Goal: Task Accomplishment & Management: Complete application form

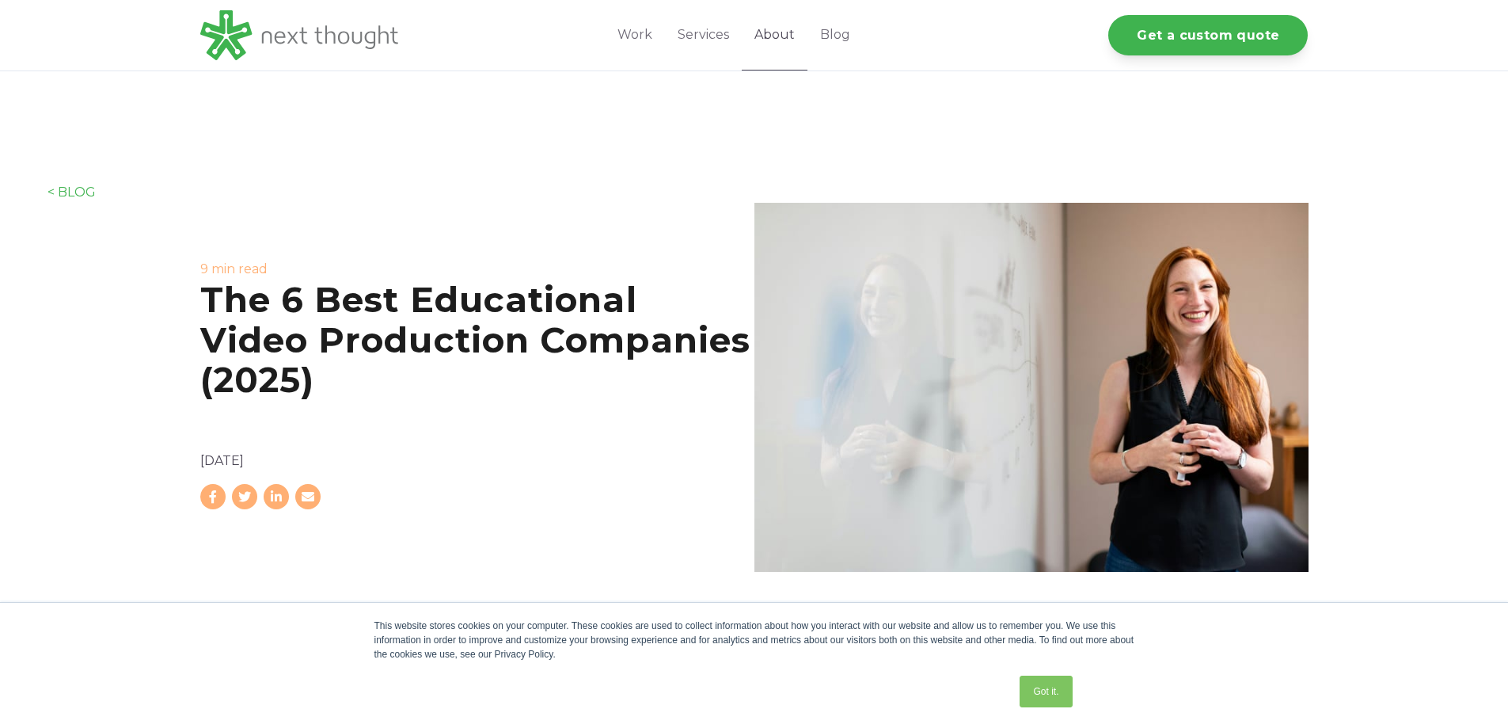
click at [777, 36] on link "About" at bounding box center [775, 35] width 66 height 70
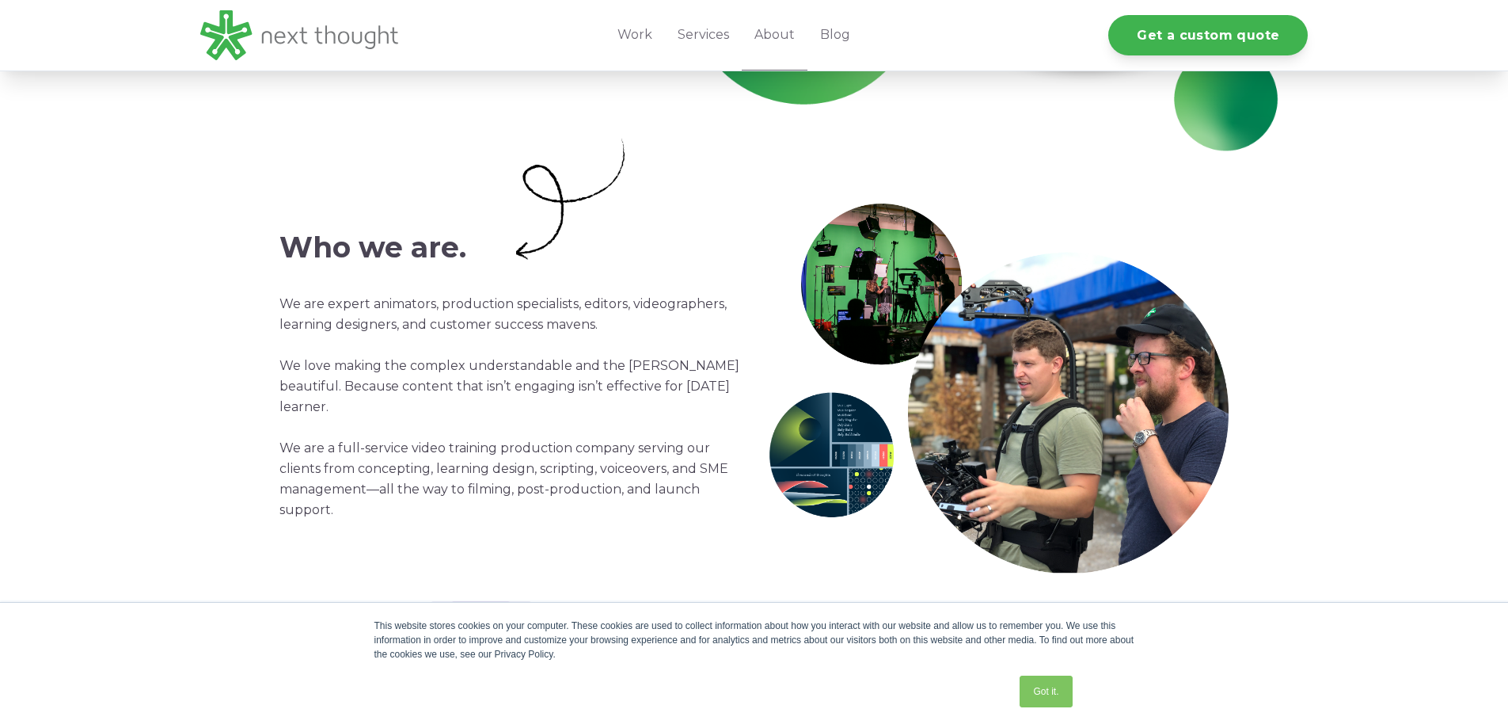
scroll to position [554, 0]
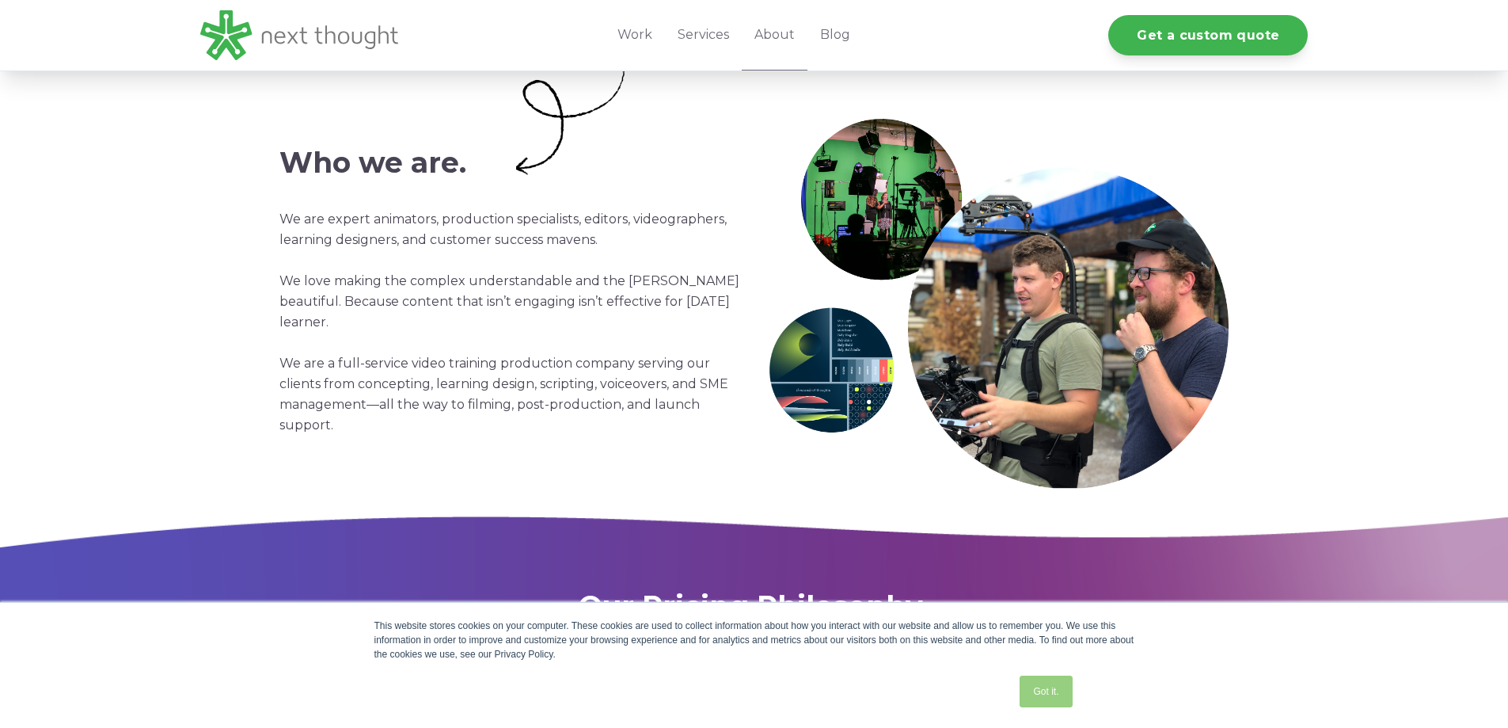
click at [1040, 698] on link "Got it." at bounding box center [1046, 691] width 52 height 32
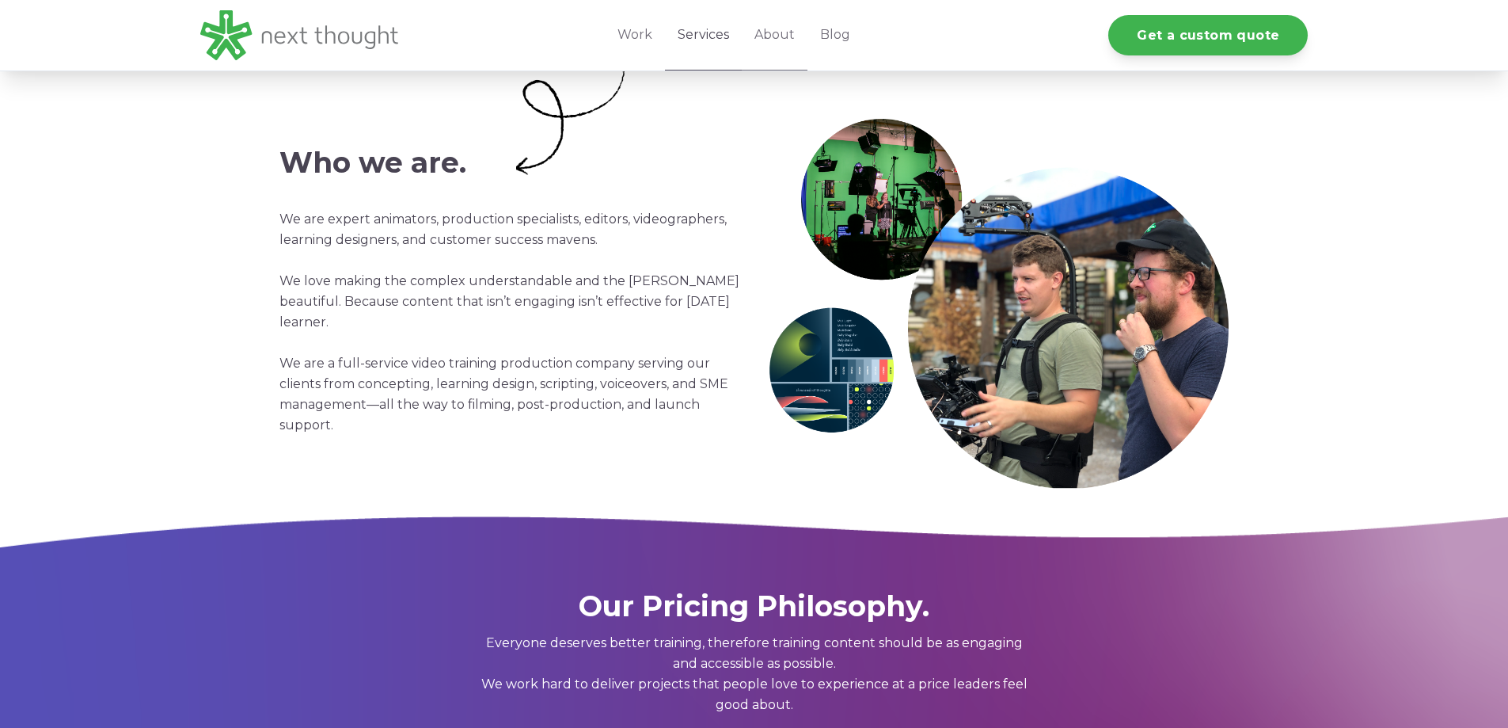
click at [702, 37] on link "Services" at bounding box center [703, 35] width 77 height 70
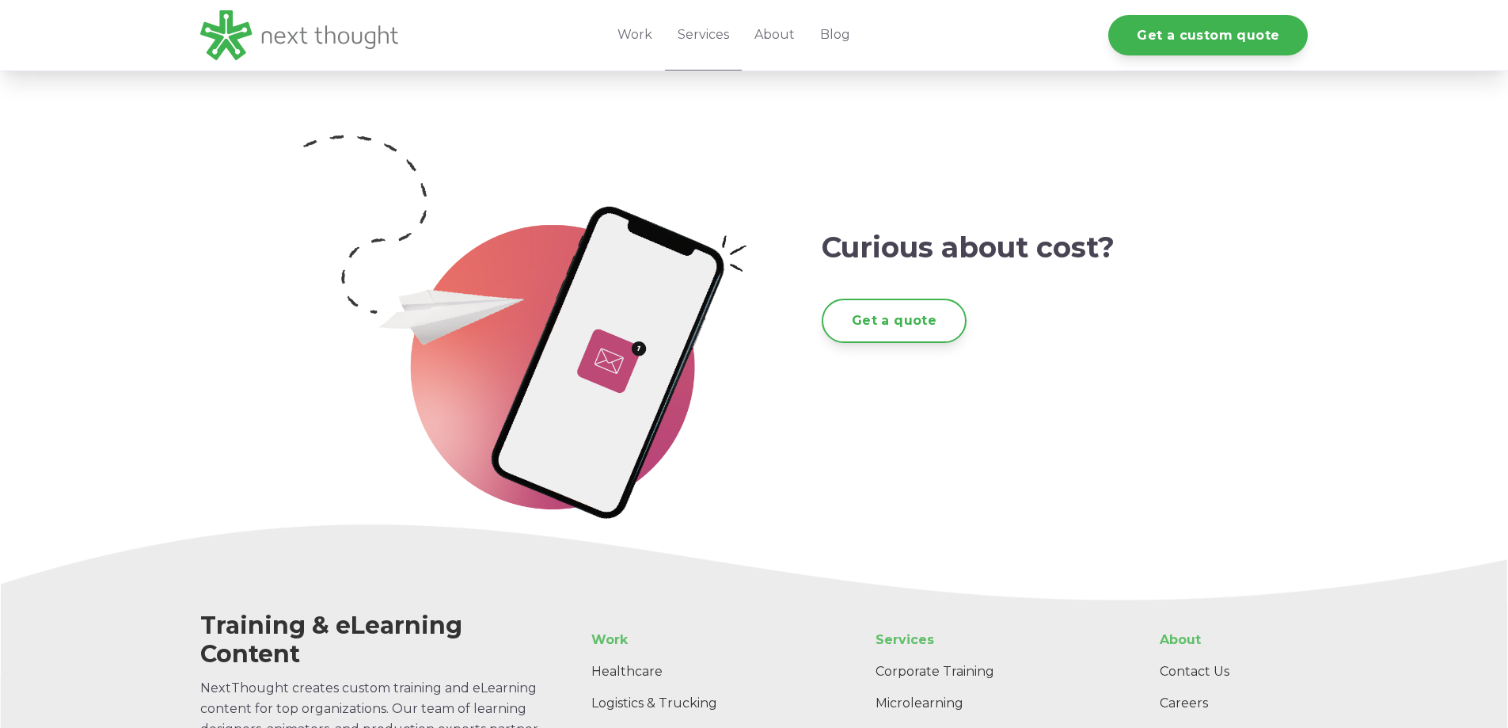
scroll to position [3009, 0]
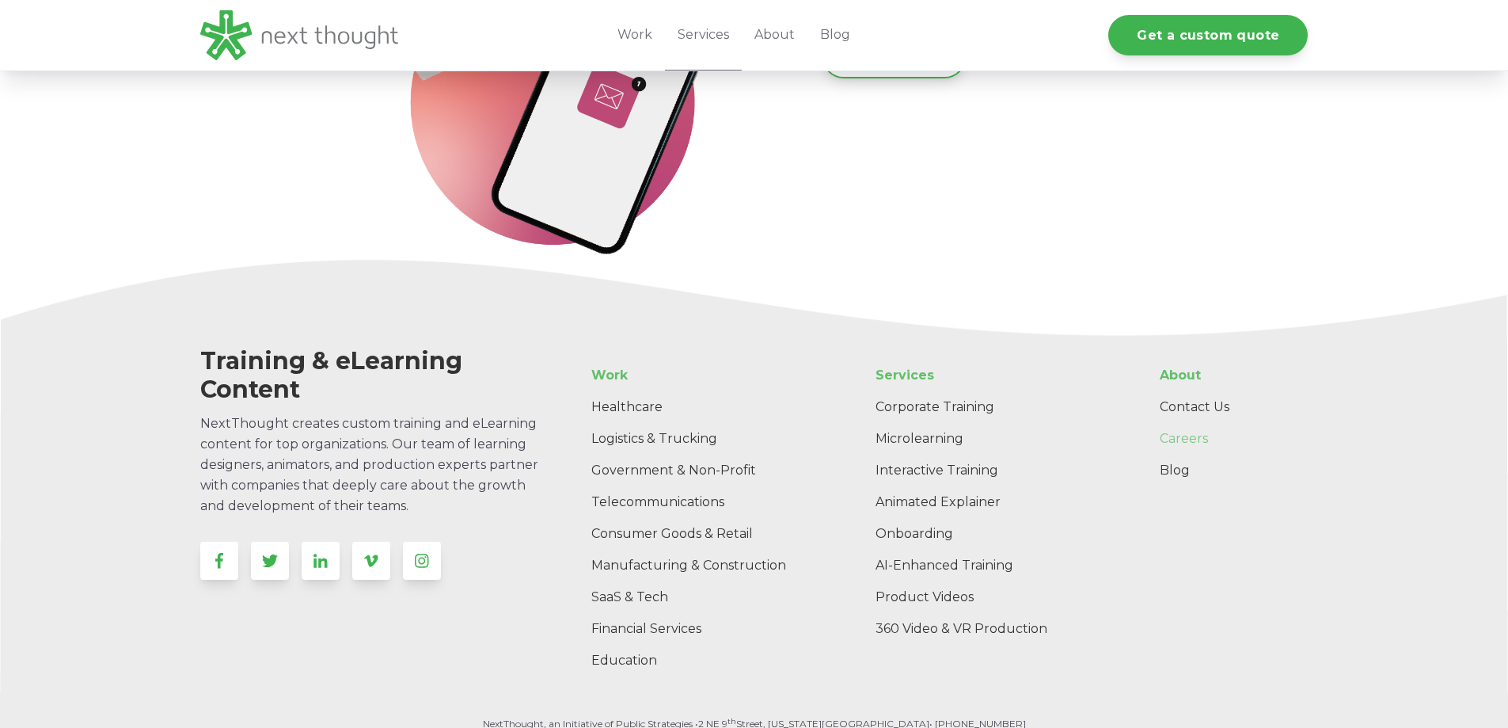
click at [1173, 439] on link "Careers" at bounding box center [1227, 439] width 161 height 32
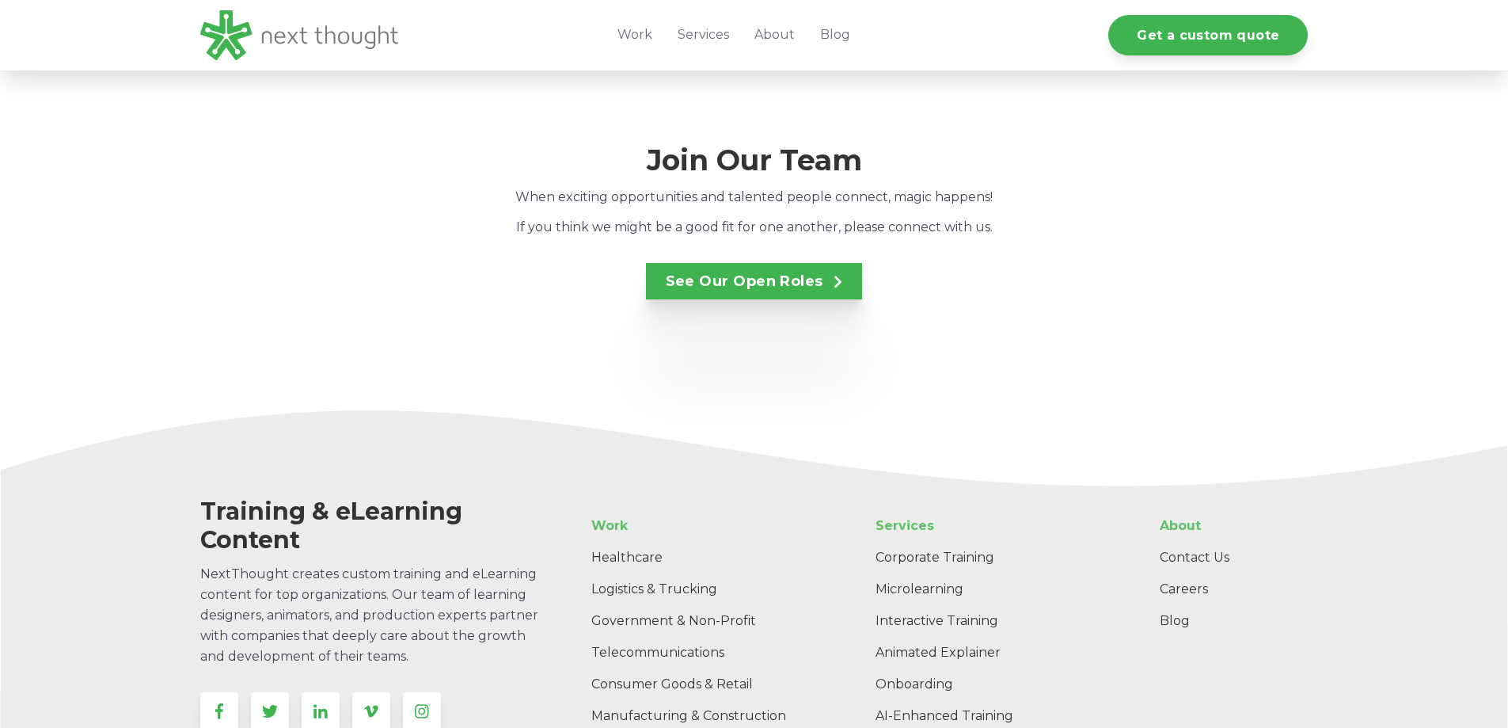
scroll to position [3088, 0]
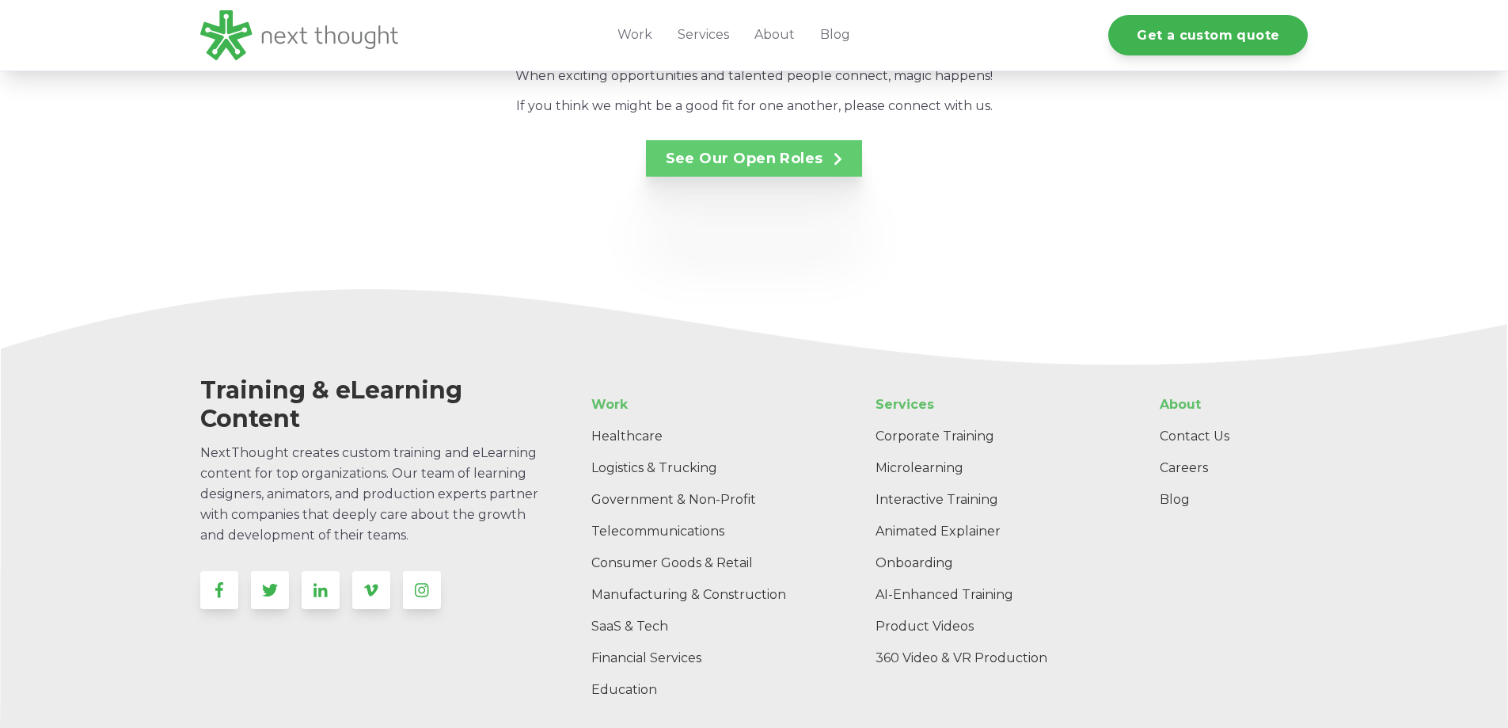
click at [792, 140] on link "See Our Open Roles" at bounding box center [754, 158] width 217 height 36
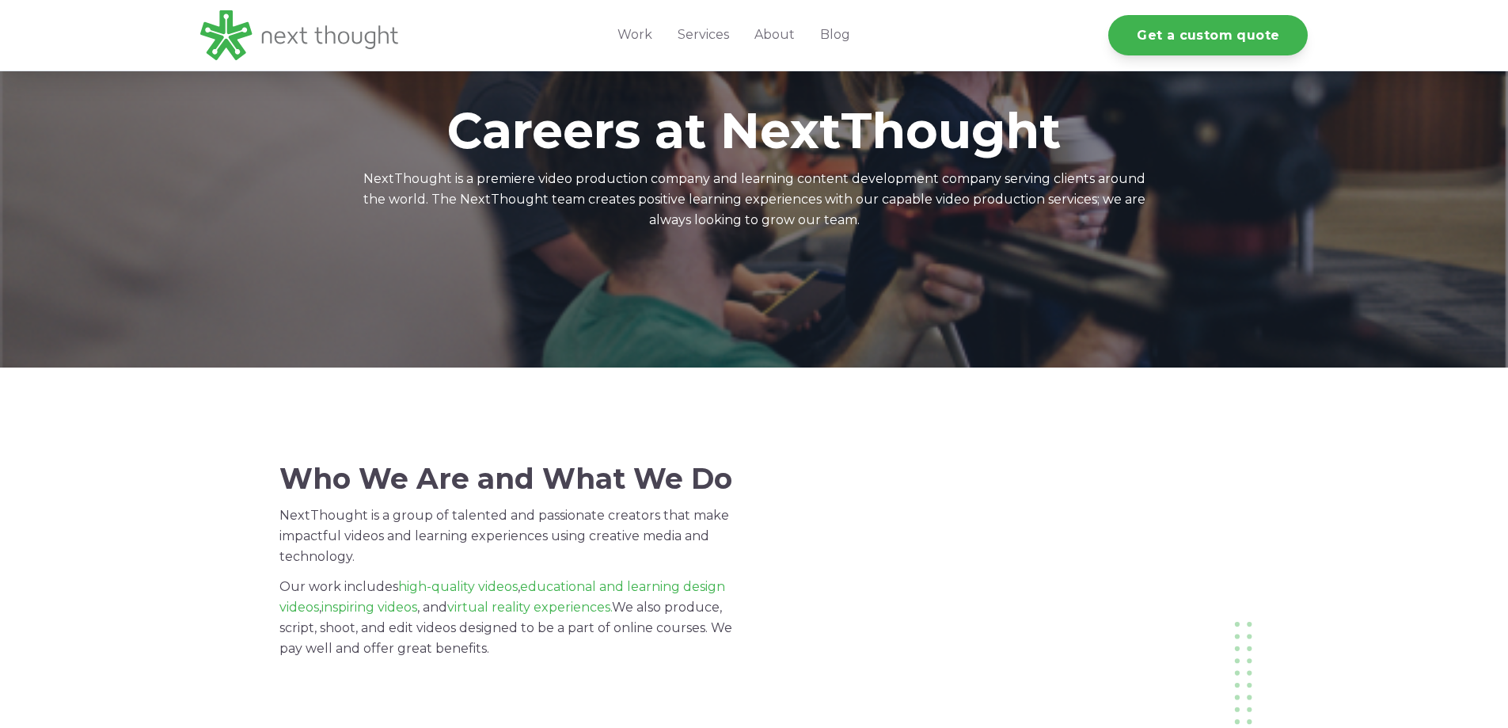
scroll to position [0, 0]
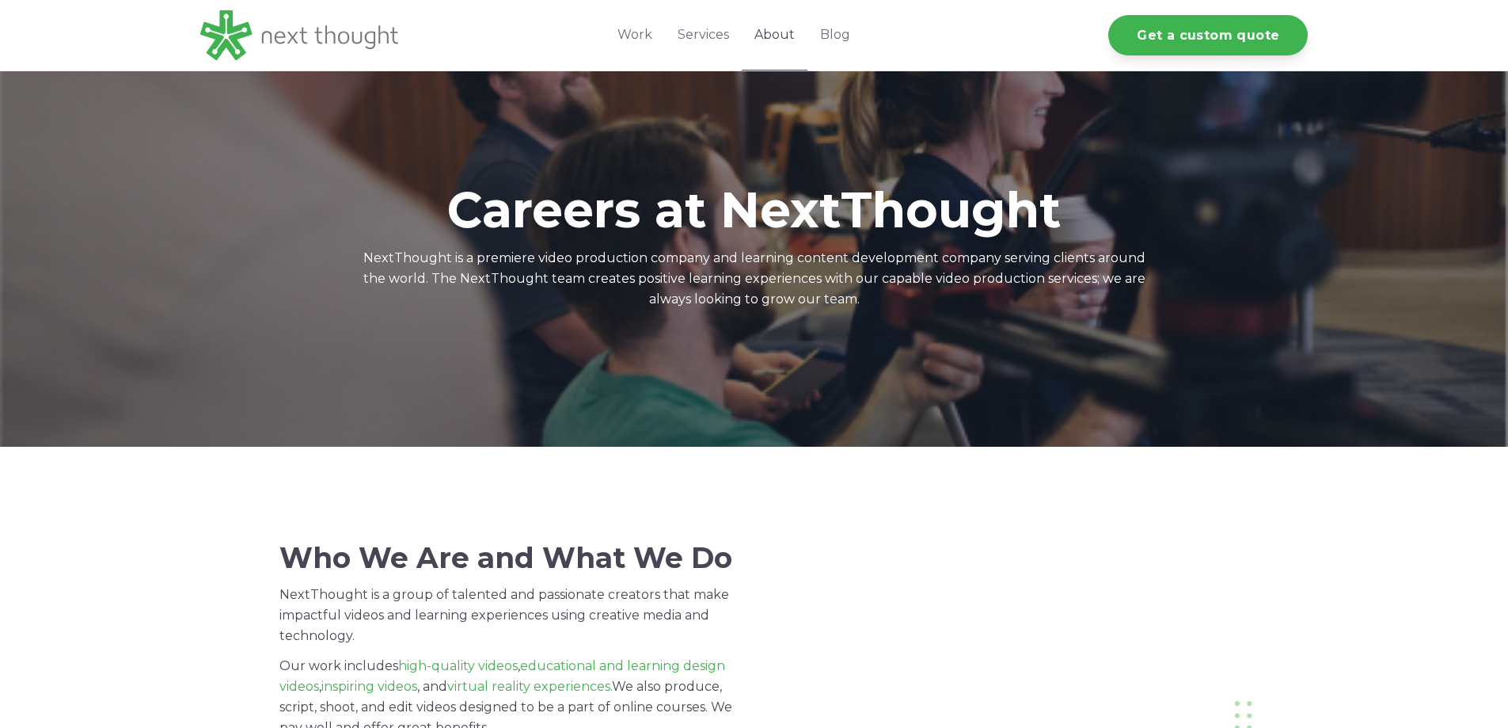
click at [766, 34] on link "About" at bounding box center [775, 35] width 66 height 70
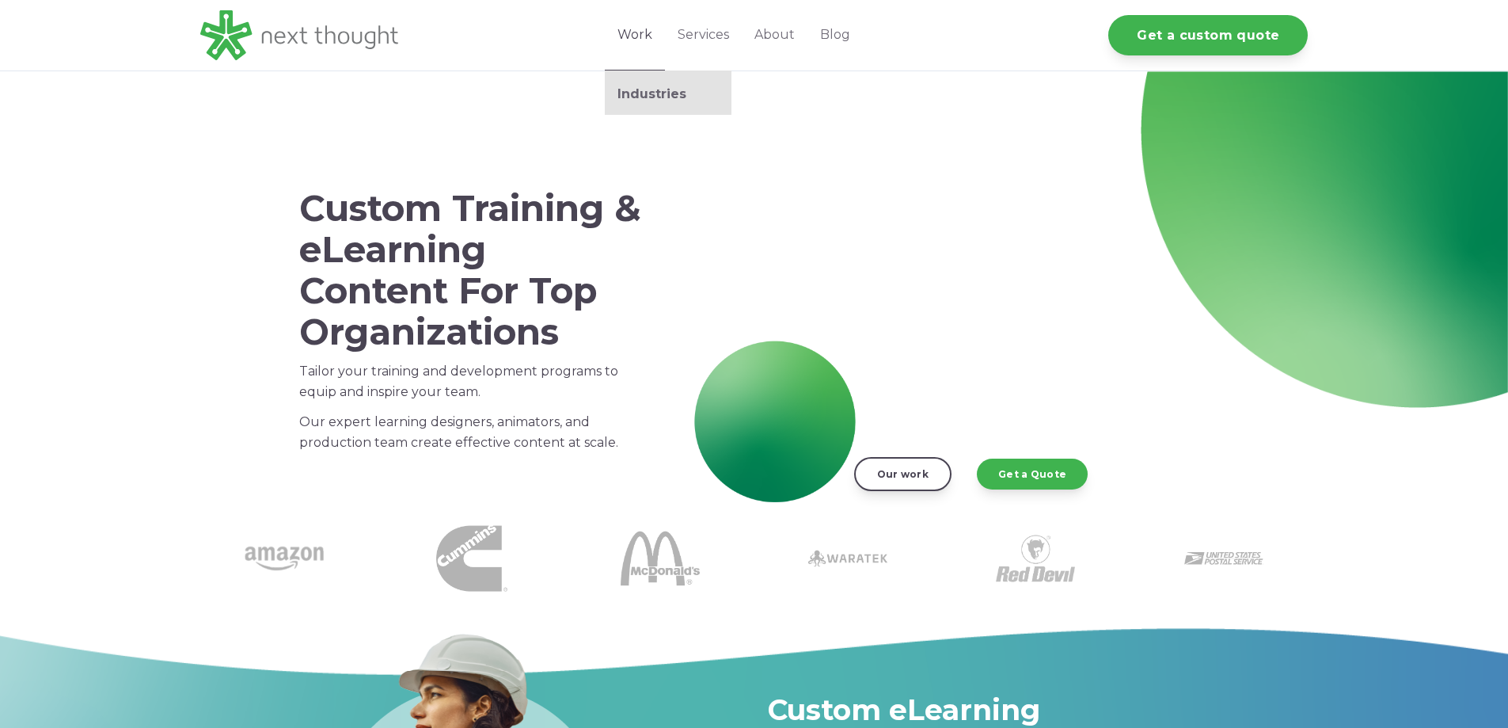
click at [633, 36] on link "Work" at bounding box center [635, 35] width 60 height 70
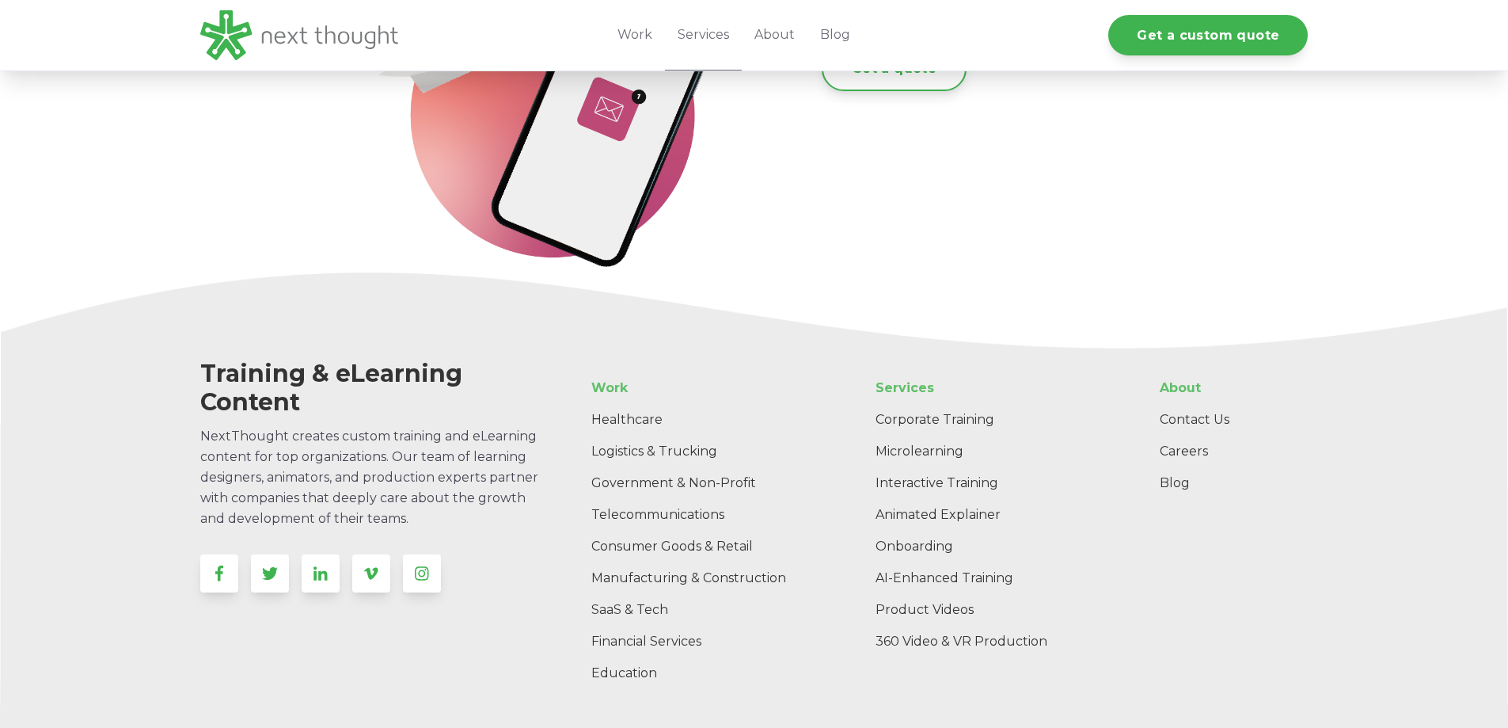
scroll to position [3134, 0]
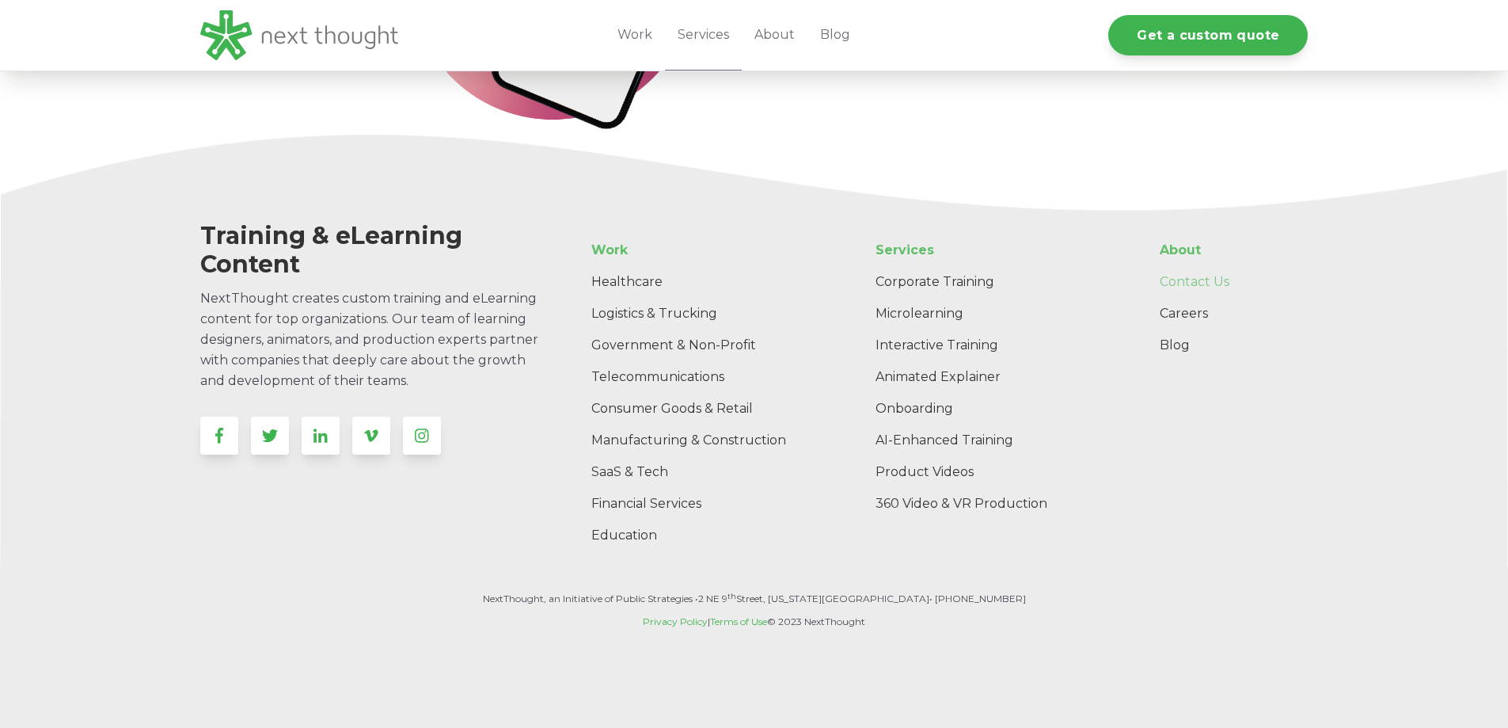
click at [1182, 280] on link "Contact Us" at bounding box center [1227, 282] width 161 height 32
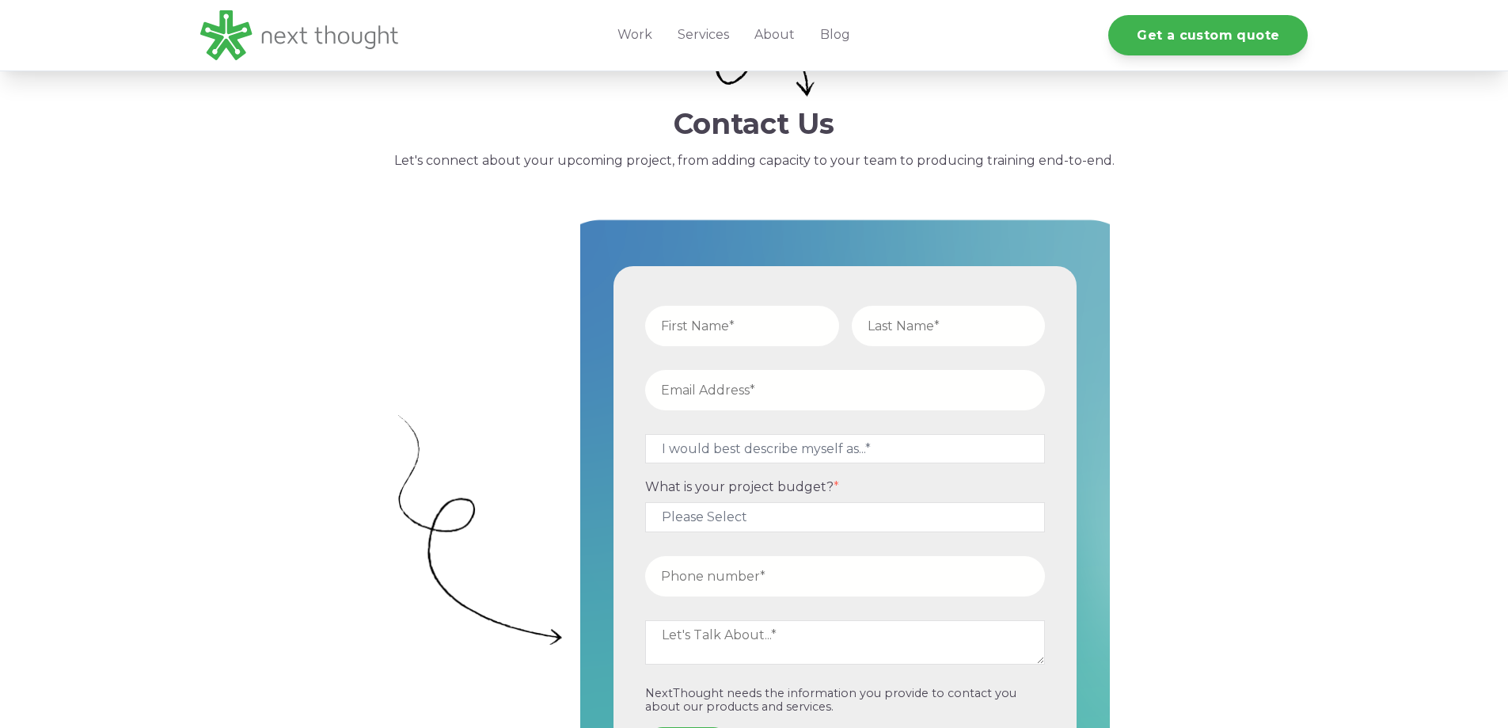
scroll to position [317, 0]
click at [770, 325] on input "text" at bounding box center [742, 326] width 194 height 40
type input "[PERSON_NAME]"
type input "[EMAIL_ADDRESS][DOMAIN_NAME]"
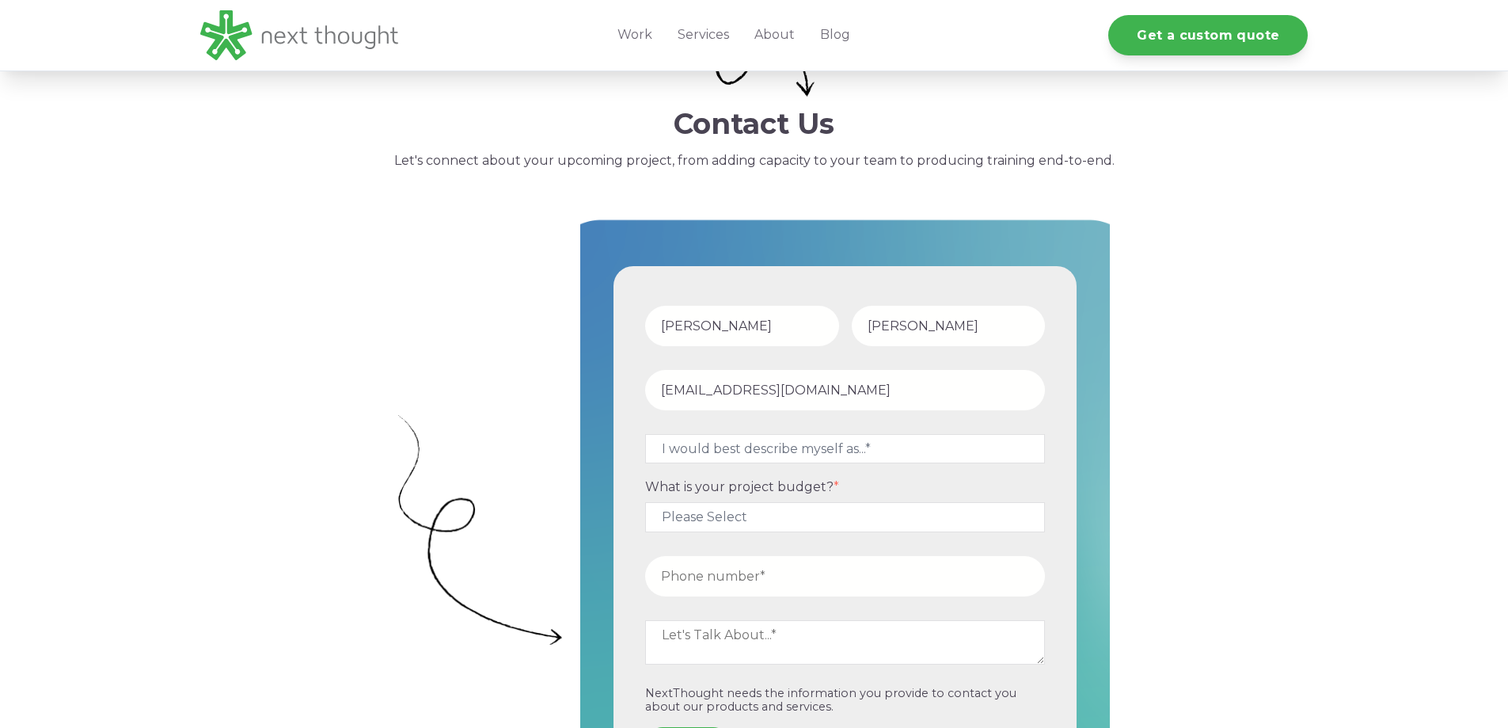
type input "17325395763"
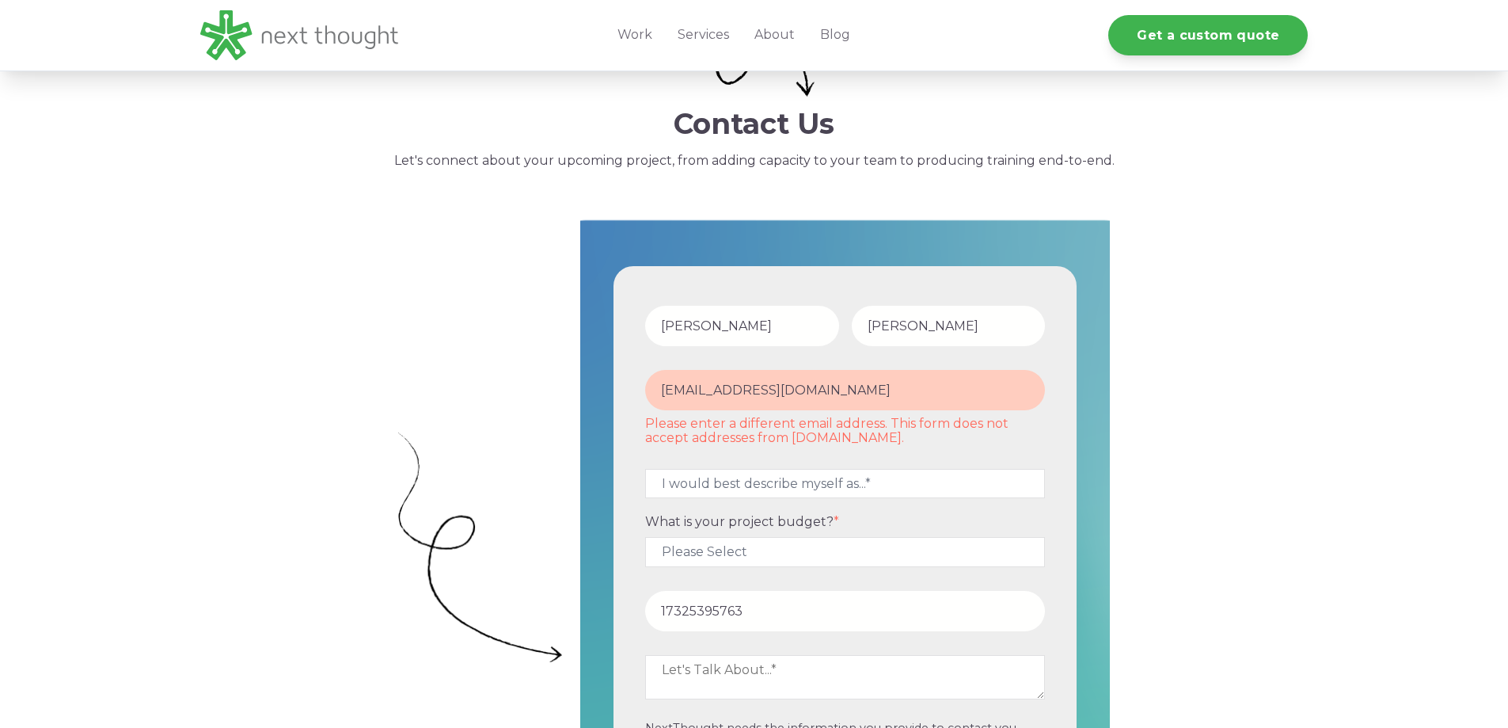
click at [831, 384] on input "[EMAIL_ADDRESS][DOMAIN_NAME]" at bounding box center [845, 390] width 400 height 40
type input "[EMAIL_ADDRESS][DOMAIN_NAME]"
click at [898, 448] on fieldset "[EMAIL_ADDRESS][DOMAIN_NAME] Please enter a different email address. This form …" at bounding box center [845, 411] width 413 height 99
click at [900, 484] on select "I would best describe myself as...* Other I am an executive or owner of a compa…" at bounding box center [845, 483] width 400 height 29
select select "persona_10"
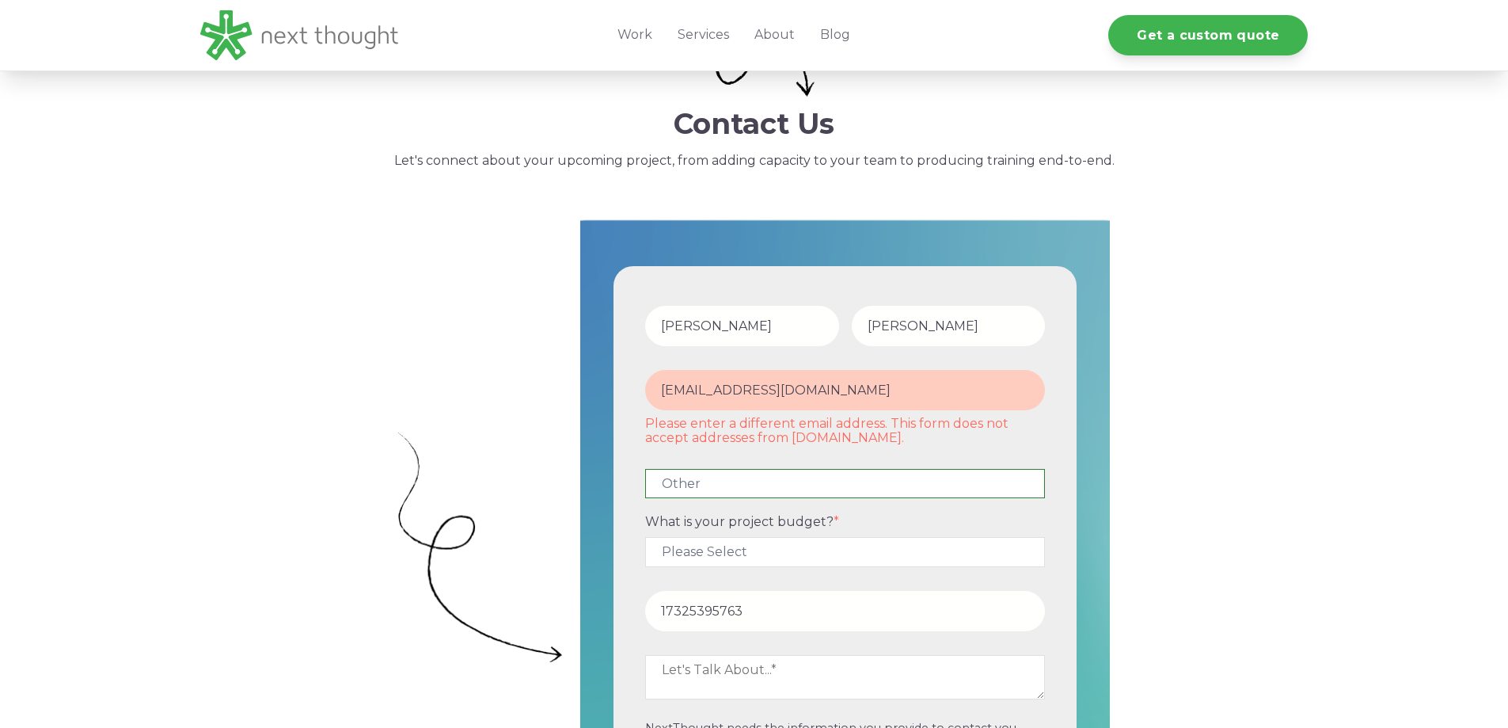
click at [645, 469] on select "I would best describe myself as...* Other I am an executive or owner of a compa…" at bounding box center [845, 483] width 400 height 29
click at [901, 554] on select "Please Select $5,000 - $15,000 $15,000 - $25,000 $25,000 - $50,000 $50,000+" at bounding box center [845, 551] width 400 height 29
click at [915, 553] on select "Please Select $5,000 - $15,000 $15,000 - $25,000 $25,000 - $50,000 $50,000+" at bounding box center [845, 551] width 400 height 29
select select "$5,000 - $15,000"
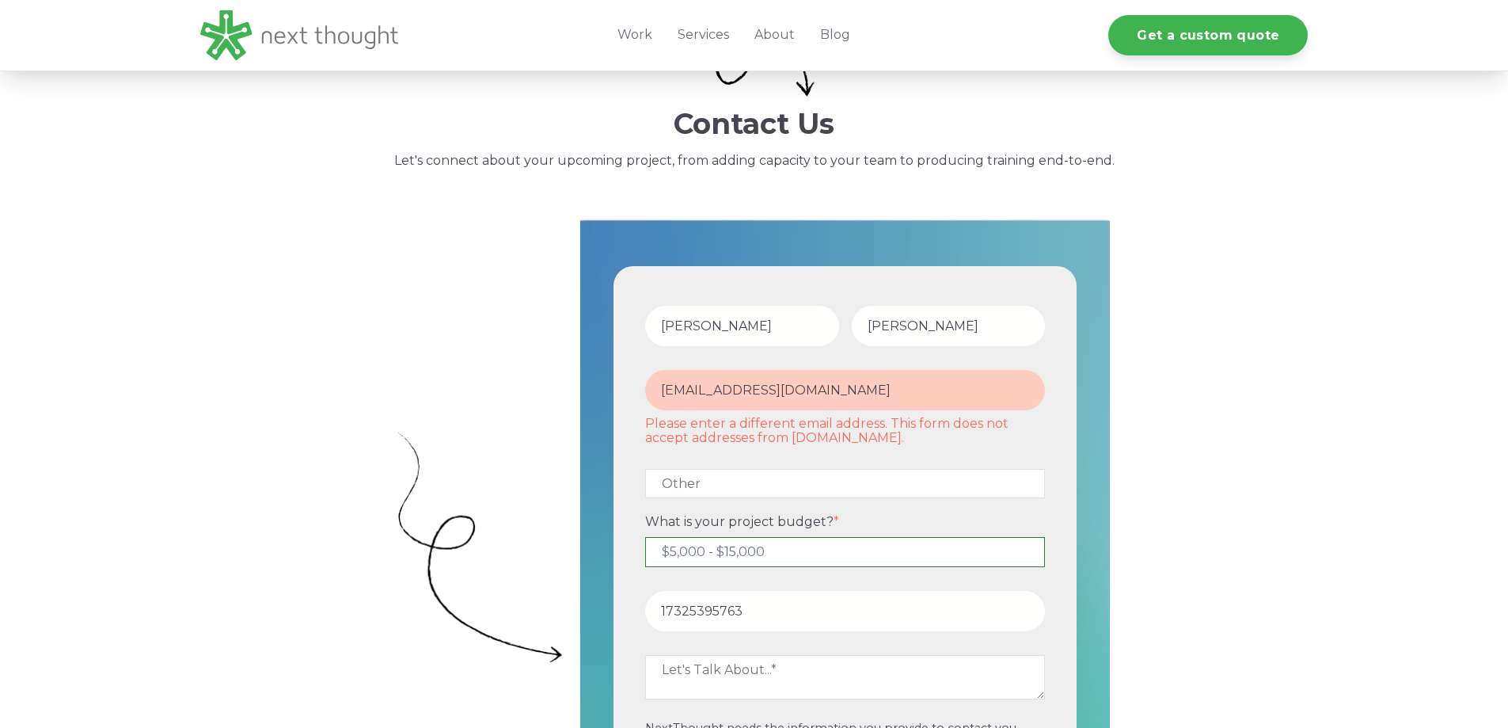
click at [645, 537] on select "Please Select $5,000 - $15,000 $15,000 - $25,000 $25,000 - $50,000 $50,000+" at bounding box center [845, 551] width 400 height 29
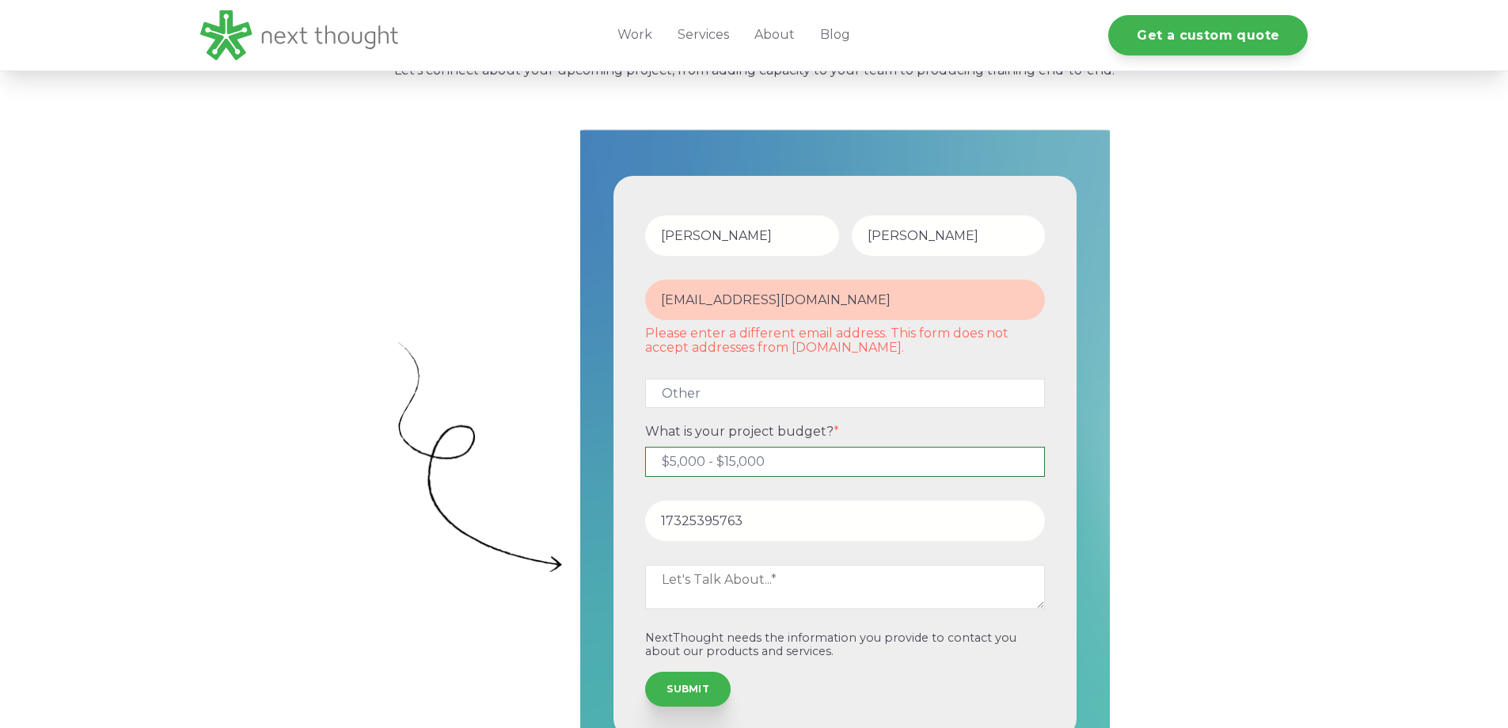
scroll to position [475, 0]
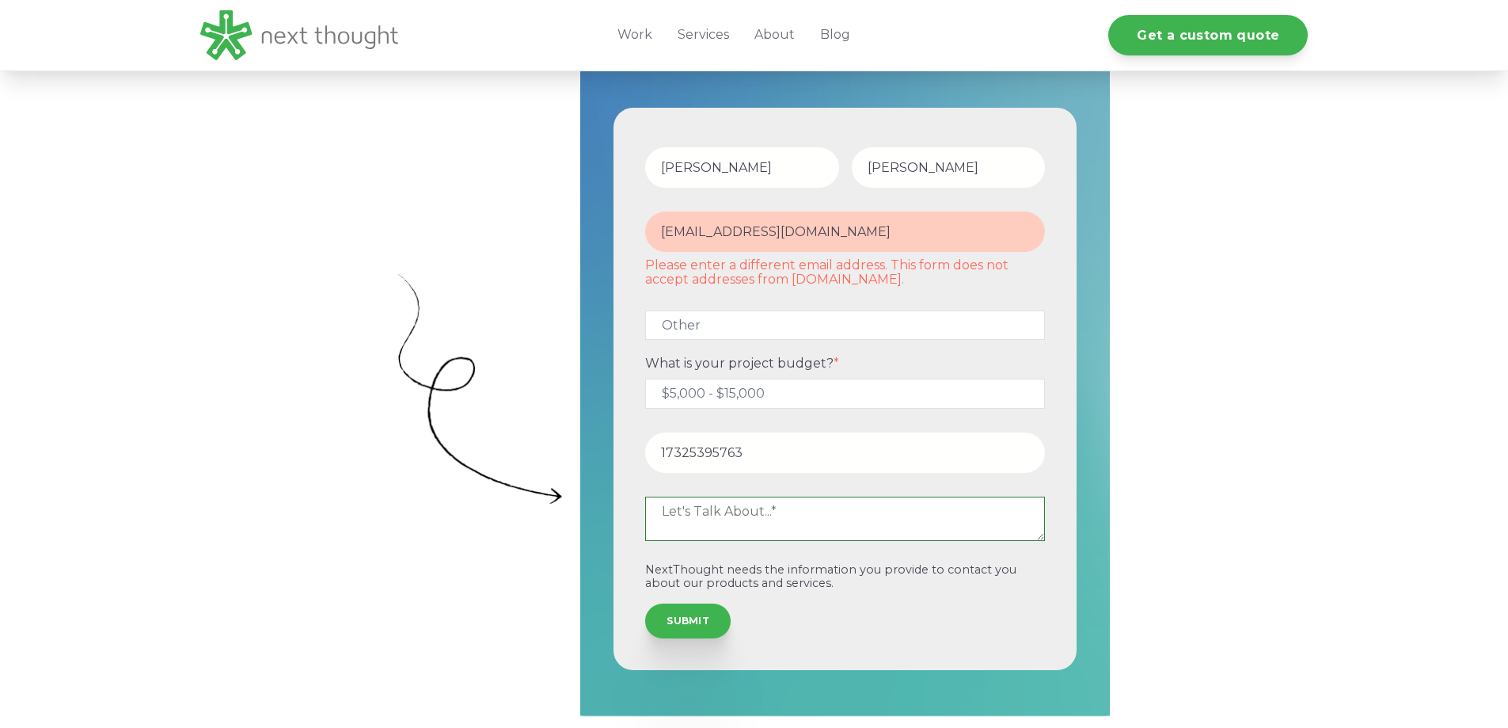
click at [858, 520] on textarea at bounding box center [845, 518] width 400 height 44
click at [710, 514] on textarea at bounding box center [845, 518] width 400 height 44
paste textarea "Hi [PERSON_NAME], My name is [PERSON_NAME], a voiceover artist interested in jo…"
drag, startPoint x: 745, startPoint y: 511, endPoint x: 656, endPoint y: 504, distance: 89.0
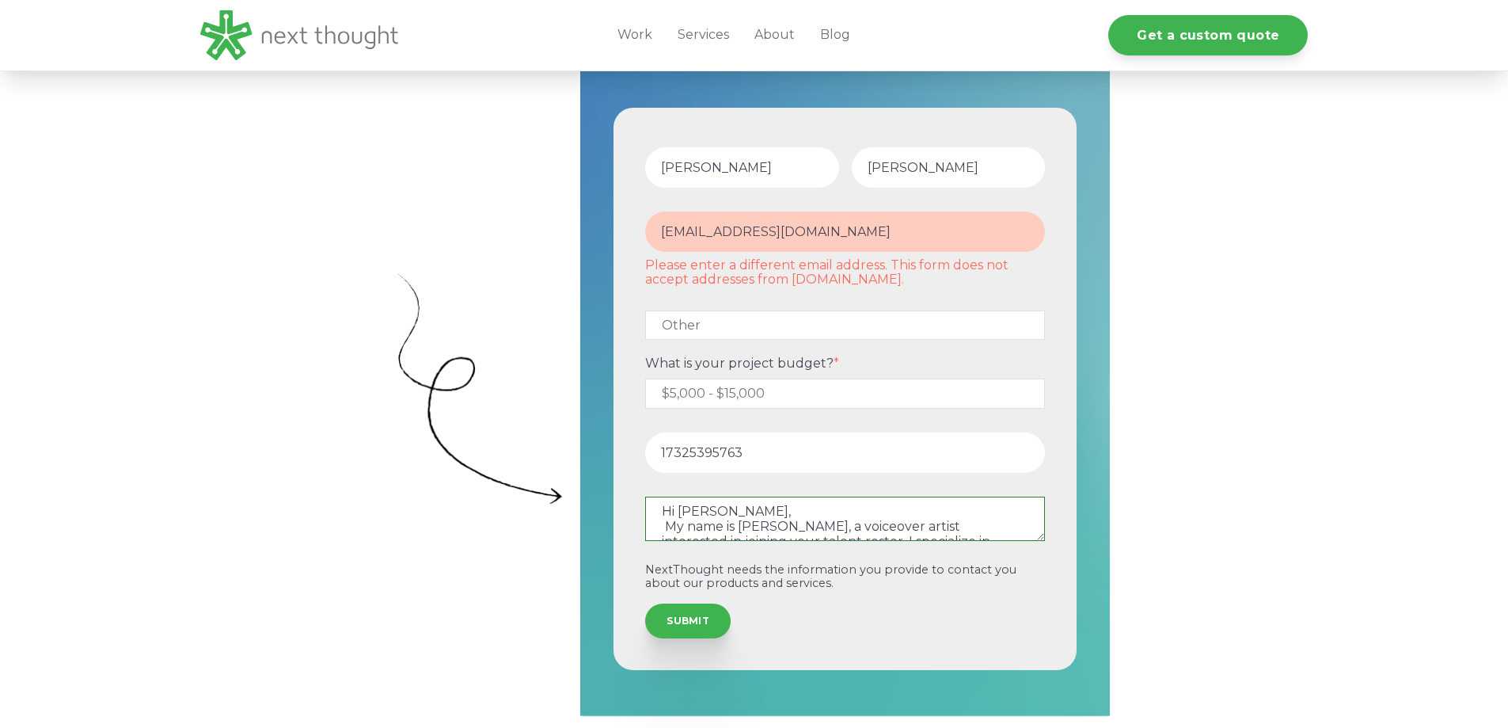
click at [656, 504] on textarea "Hi [PERSON_NAME], My name is [PERSON_NAME], a voiceover artist interested in jo…" at bounding box center [845, 518] width 400 height 44
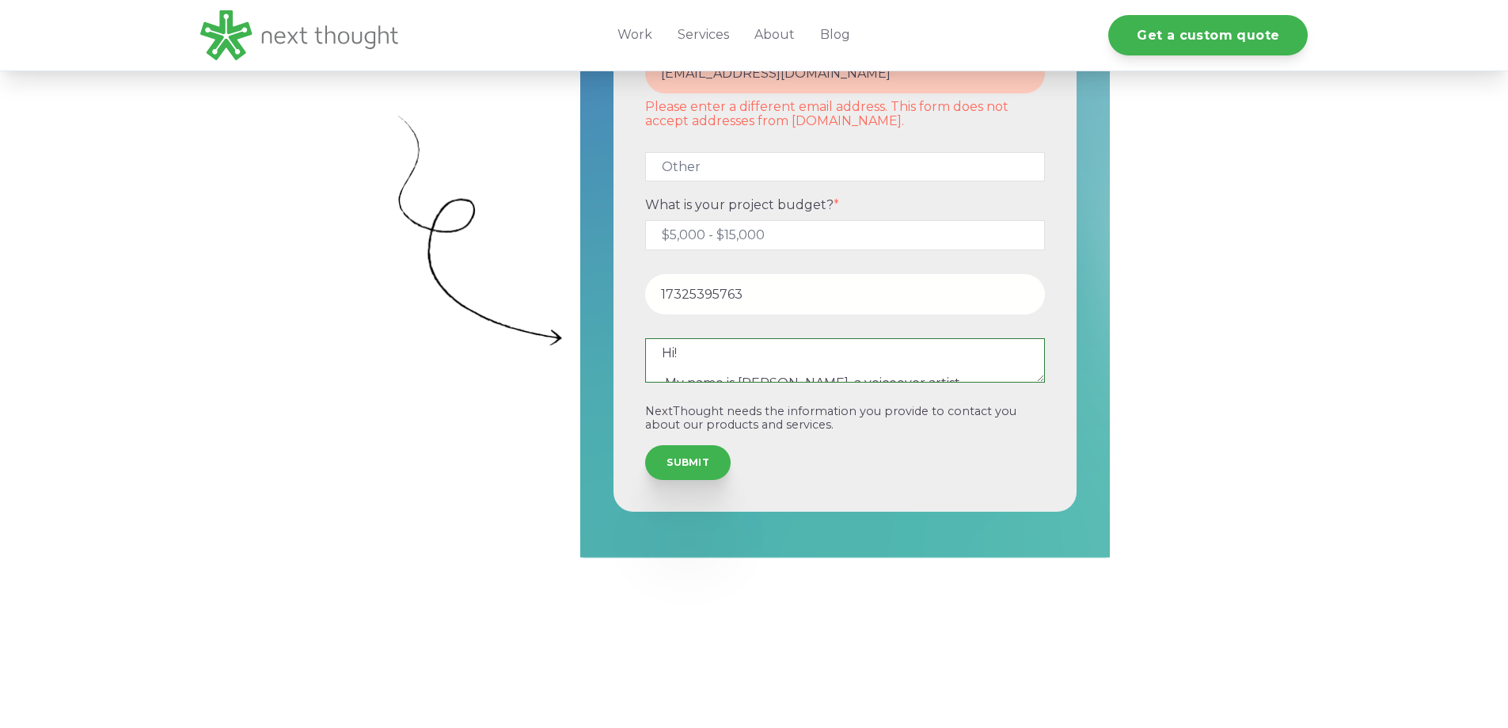
scroll to position [32, 0]
click at [668, 351] on textarea "Hi! My name is [PERSON_NAME], a voiceover artist interested in joining your tal…" at bounding box center [845, 360] width 400 height 44
click at [728, 353] on textarea "Hi! My name is [PERSON_NAME], a voiceover artist interested in joining your tal…" at bounding box center [845, 360] width 400 height 44
click at [665, 352] on textarea "Hi! My name is [PERSON_NAME], a voiceover artist interested in joining your tal…" at bounding box center [845, 360] width 400 height 44
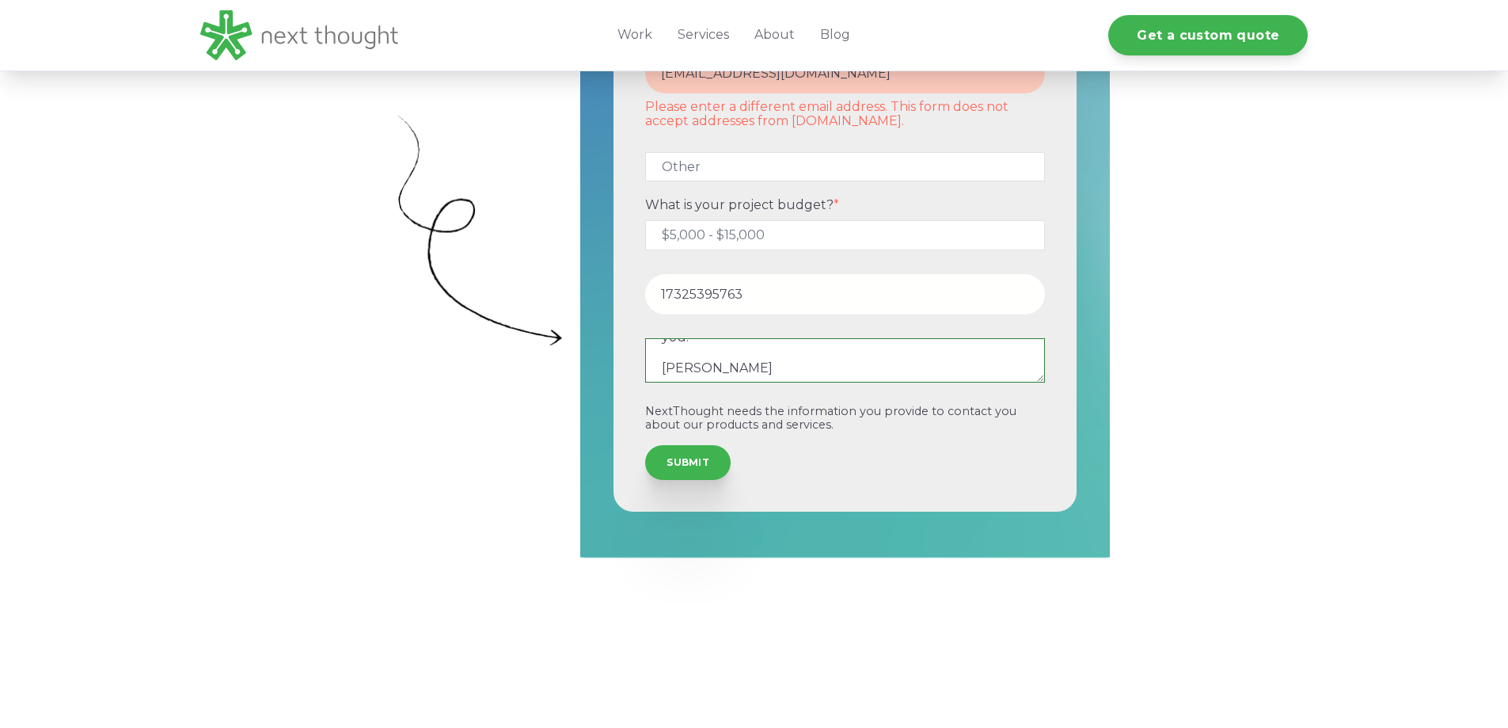
click at [729, 371] on textarea "Hi! My name is [PERSON_NAME], a voiceover artist interested in joining your tal…" at bounding box center [845, 360] width 400 height 44
click at [721, 352] on textarea "Hi! My name is [PERSON_NAME], a voiceover artist interested in joining your tal…" at bounding box center [845, 360] width 400 height 44
type textarea "Hi! My name is [PERSON_NAME], a voiceover artist interested in joining your tal…"
click at [685, 460] on input "SUBMIT" at bounding box center [688, 460] width 86 height 35
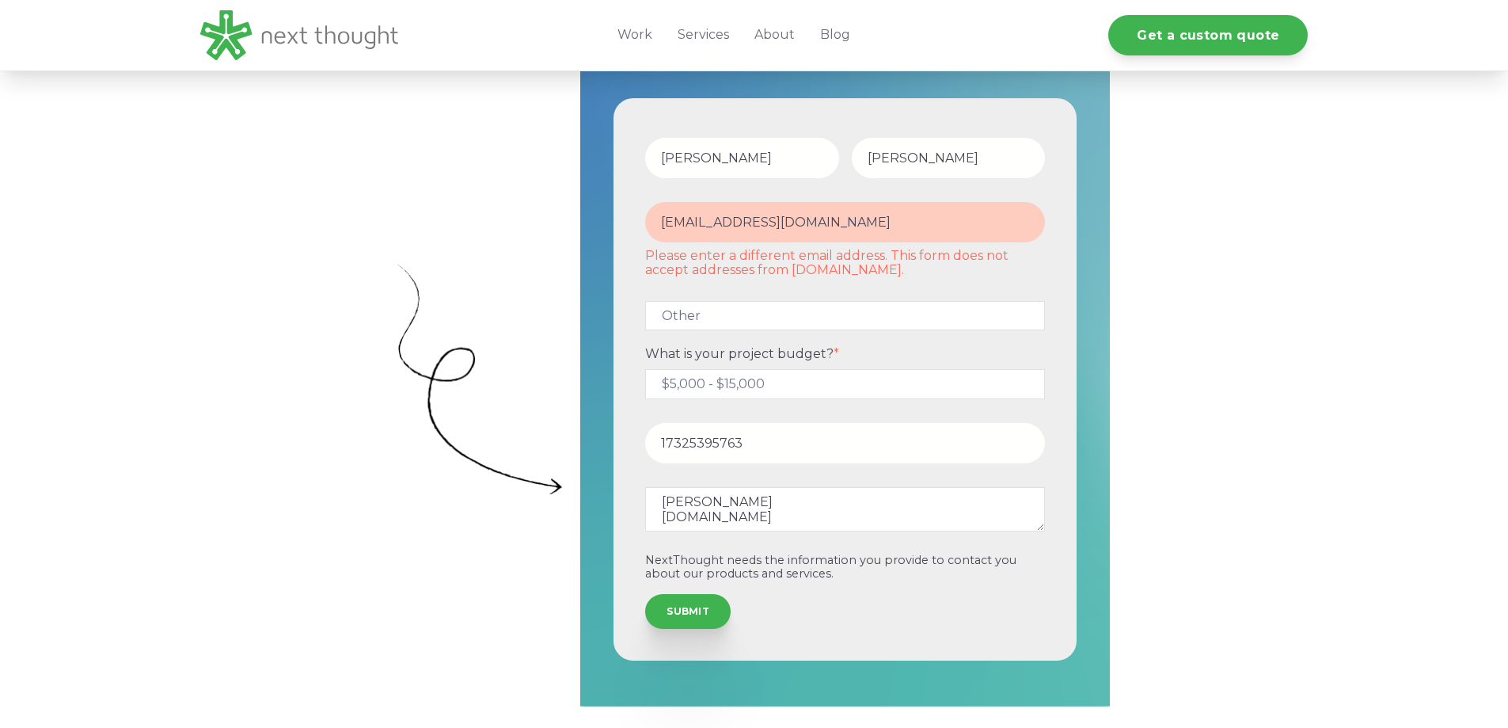
scroll to position [396, 0]
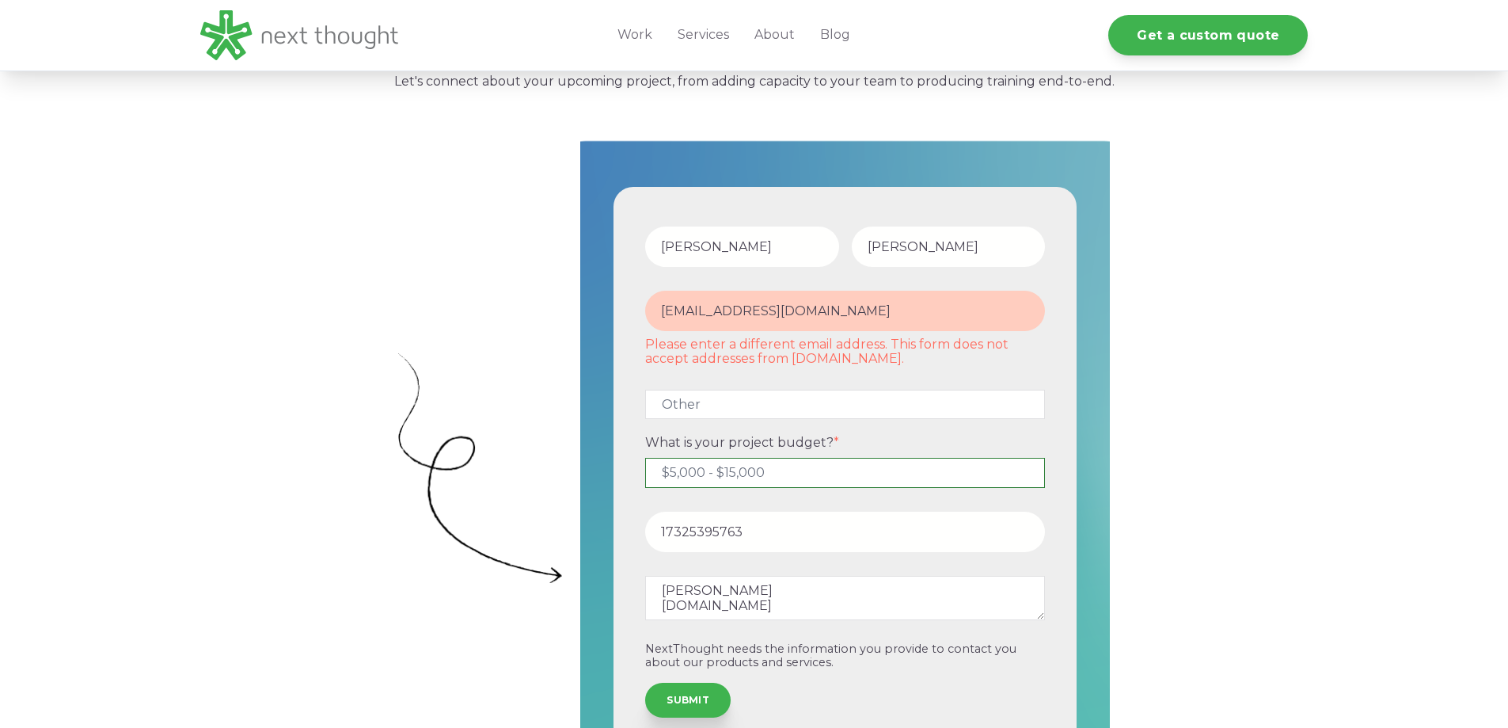
click at [774, 472] on select "Please Select $5,000 - $15,000 $15,000 - $25,000 $25,000 - $50,000 $50,000+" at bounding box center [845, 472] width 400 height 29
select select "$50,000+"
click at [645, 458] on select "Please Select $5,000 - $15,000 $15,000 - $25,000 $25,000 - $50,000 $50,000+" at bounding box center [845, 472] width 400 height 29
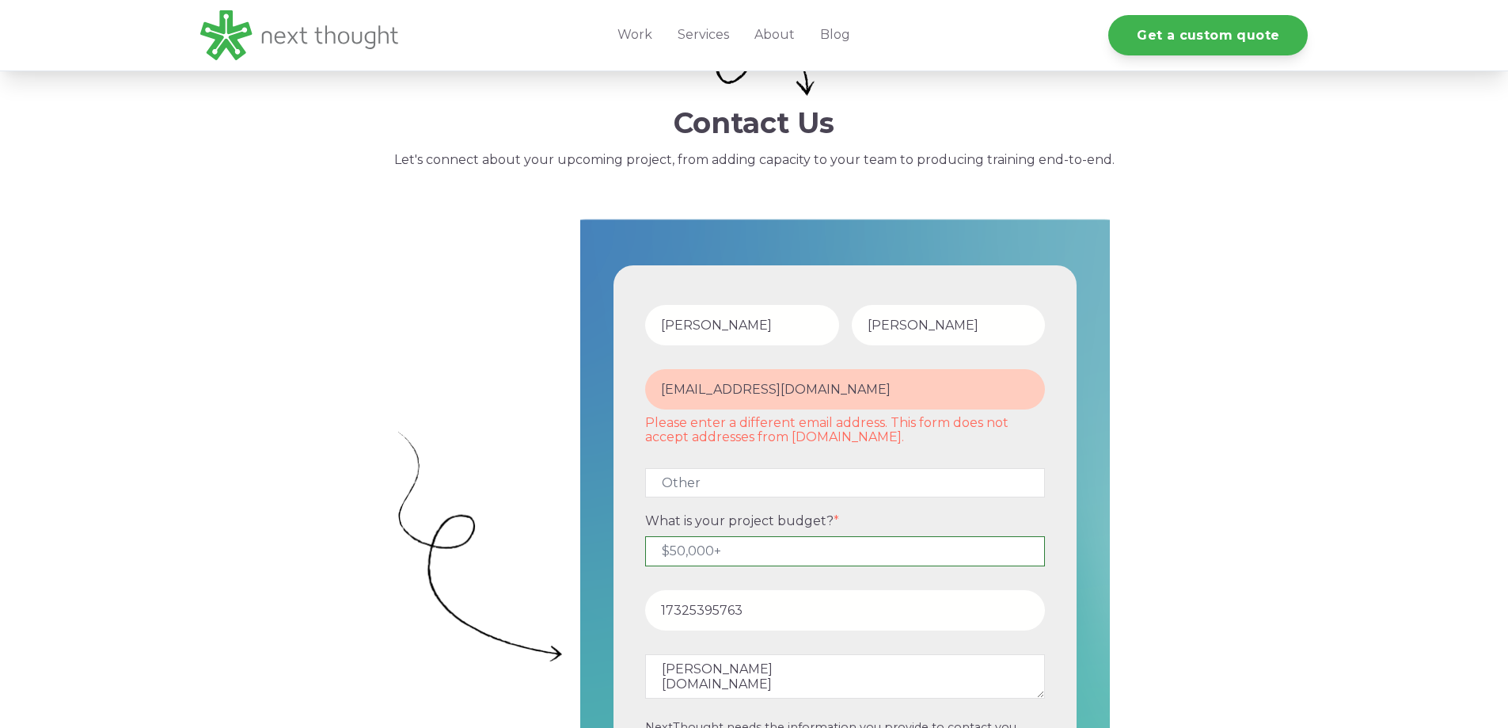
scroll to position [317, 0]
click at [759, 399] on input "[EMAIL_ADDRESS][DOMAIN_NAME]" at bounding box center [845, 390] width 400 height 40
drag, startPoint x: 883, startPoint y: 389, endPoint x: 641, endPoint y: 390, distance: 242.3
click at [641, 390] on div "[EMAIL_ADDRESS][DOMAIN_NAME] Please enter a different email address. This form …" at bounding box center [845, 407] width 413 height 75
click at [873, 385] on input "[EMAIL_ADDRESS][DOMAIN_NAME]" at bounding box center [845, 390] width 400 height 40
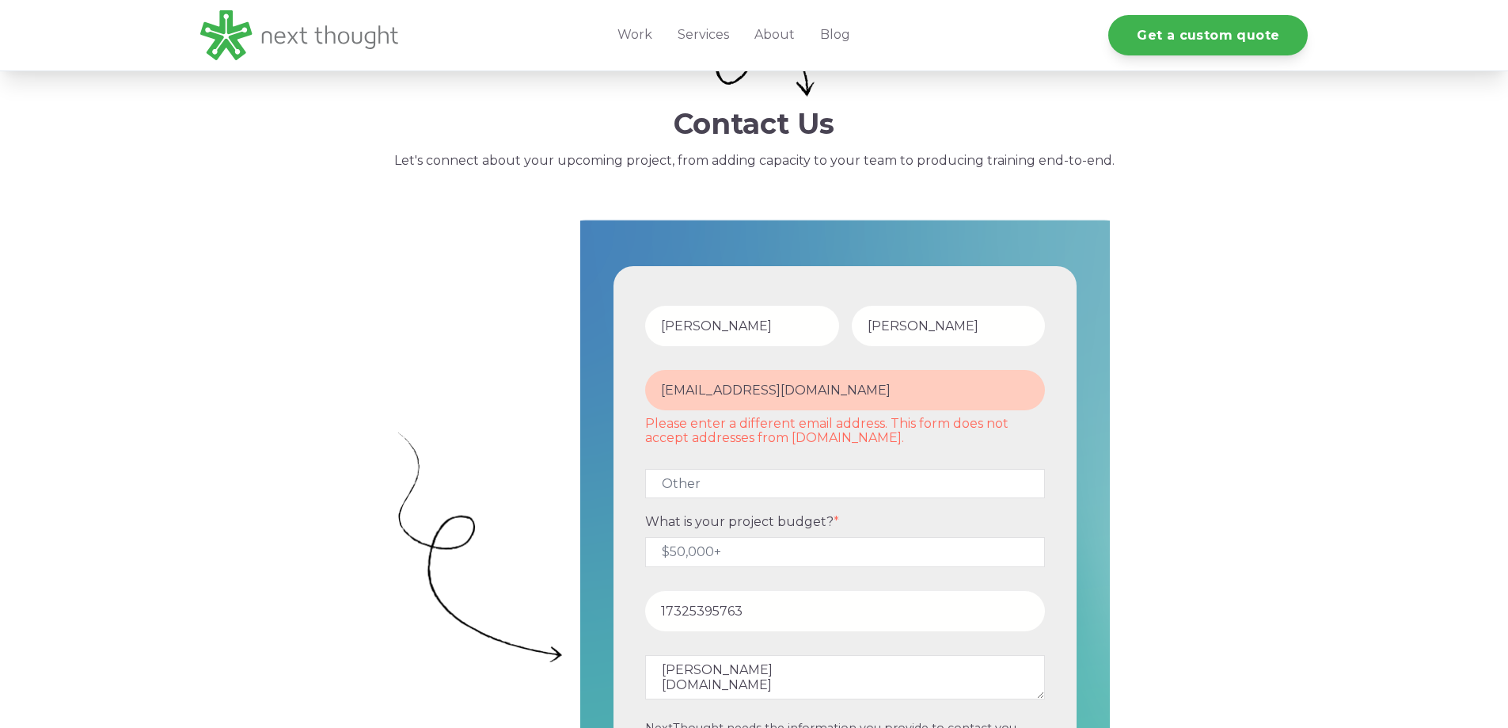
drag, startPoint x: 873, startPoint y: 385, endPoint x: 691, endPoint y: 388, distance: 182.1
click at [691, 388] on input "[EMAIL_ADDRESS][DOMAIN_NAME]" at bounding box center [845, 390] width 400 height 40
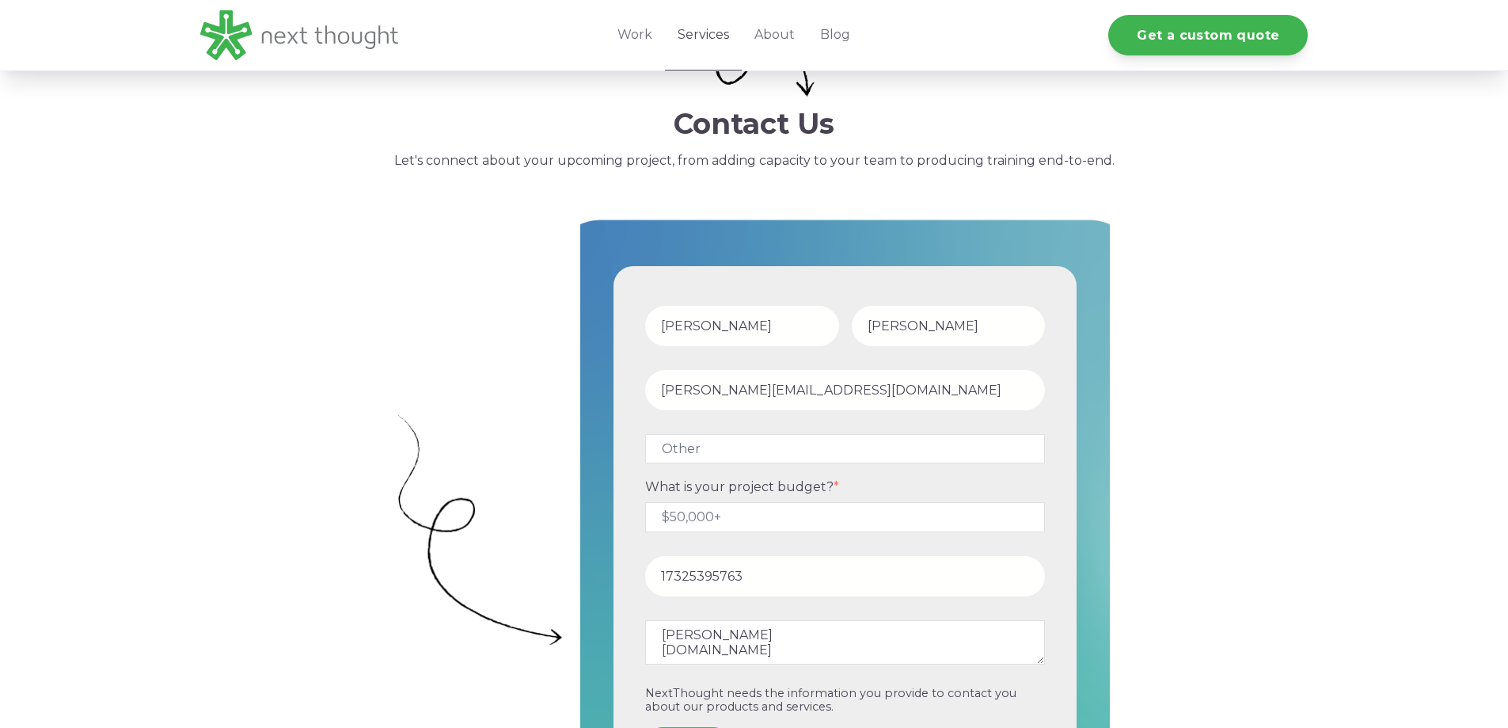
type input "[PERSON_NAME][EMAIL_ADDRESS][DOMAIN_NAME]"
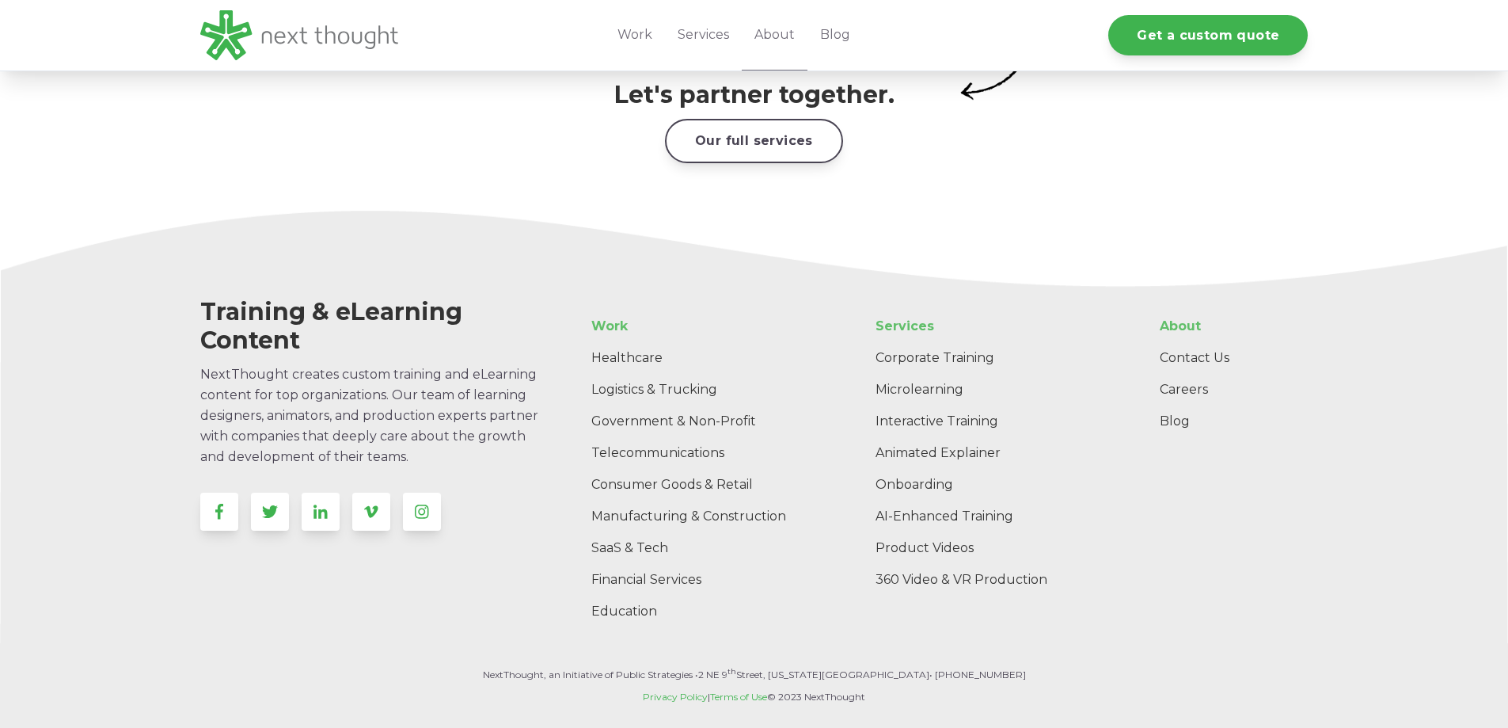
scroll to position [2534, 0]
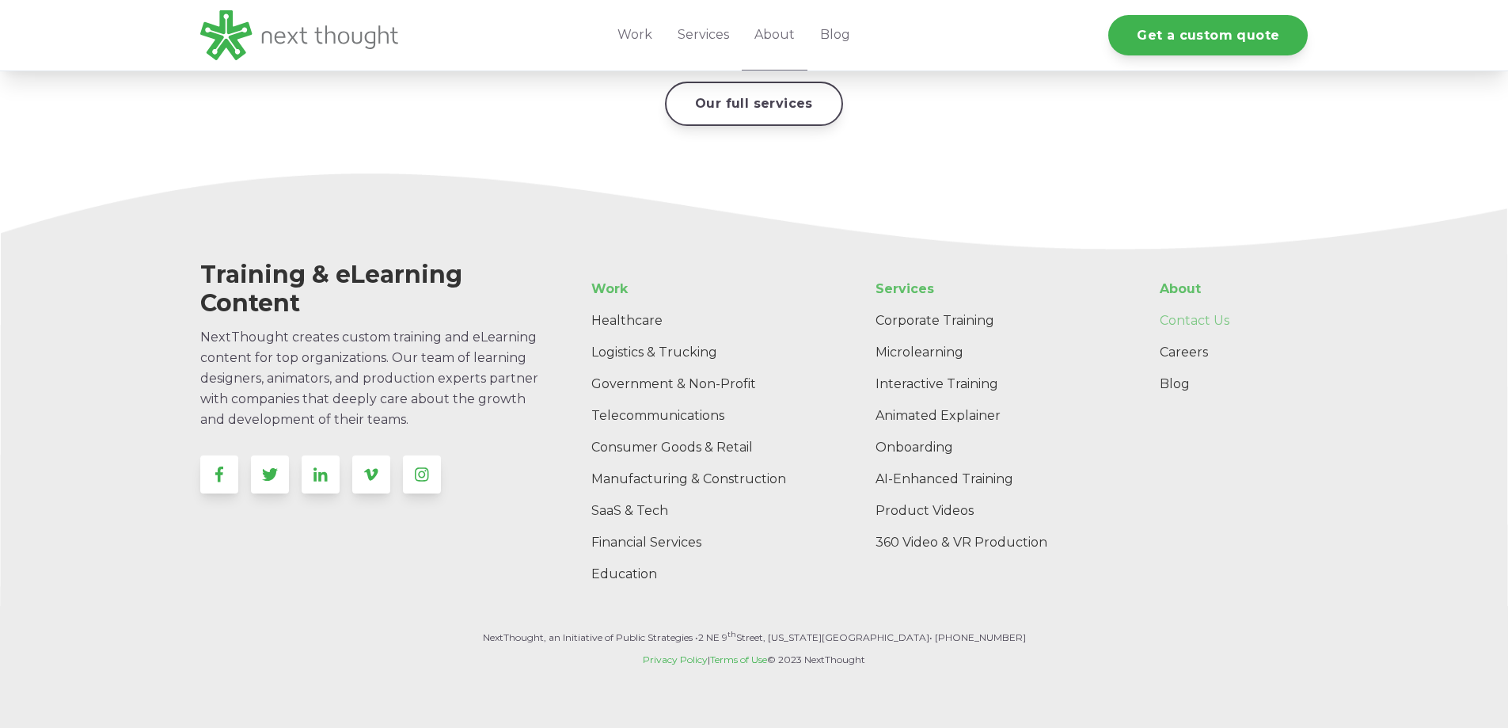
click at [1175, 305] on link "Contact Us" at bounding box center [1227, 321] width 161 height 32
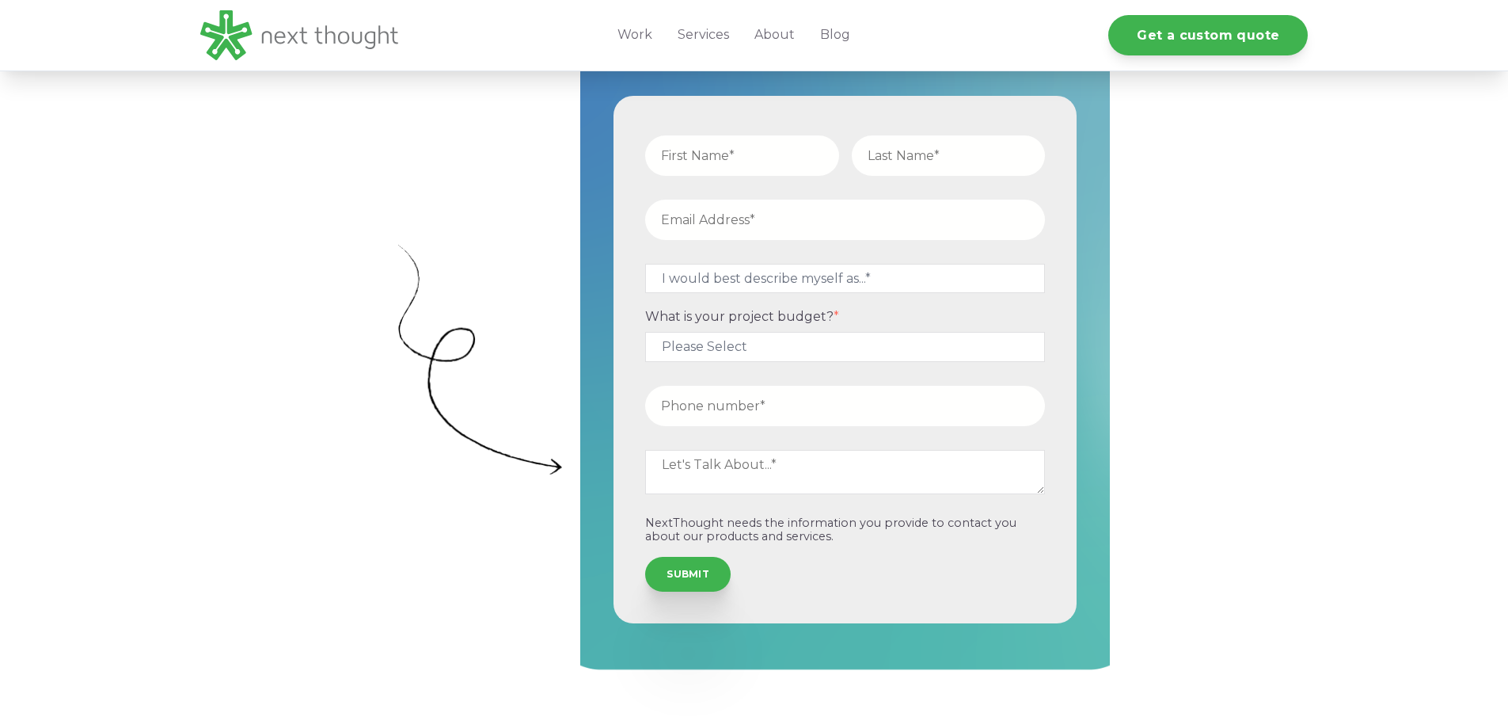
scroll to position [475, 0]
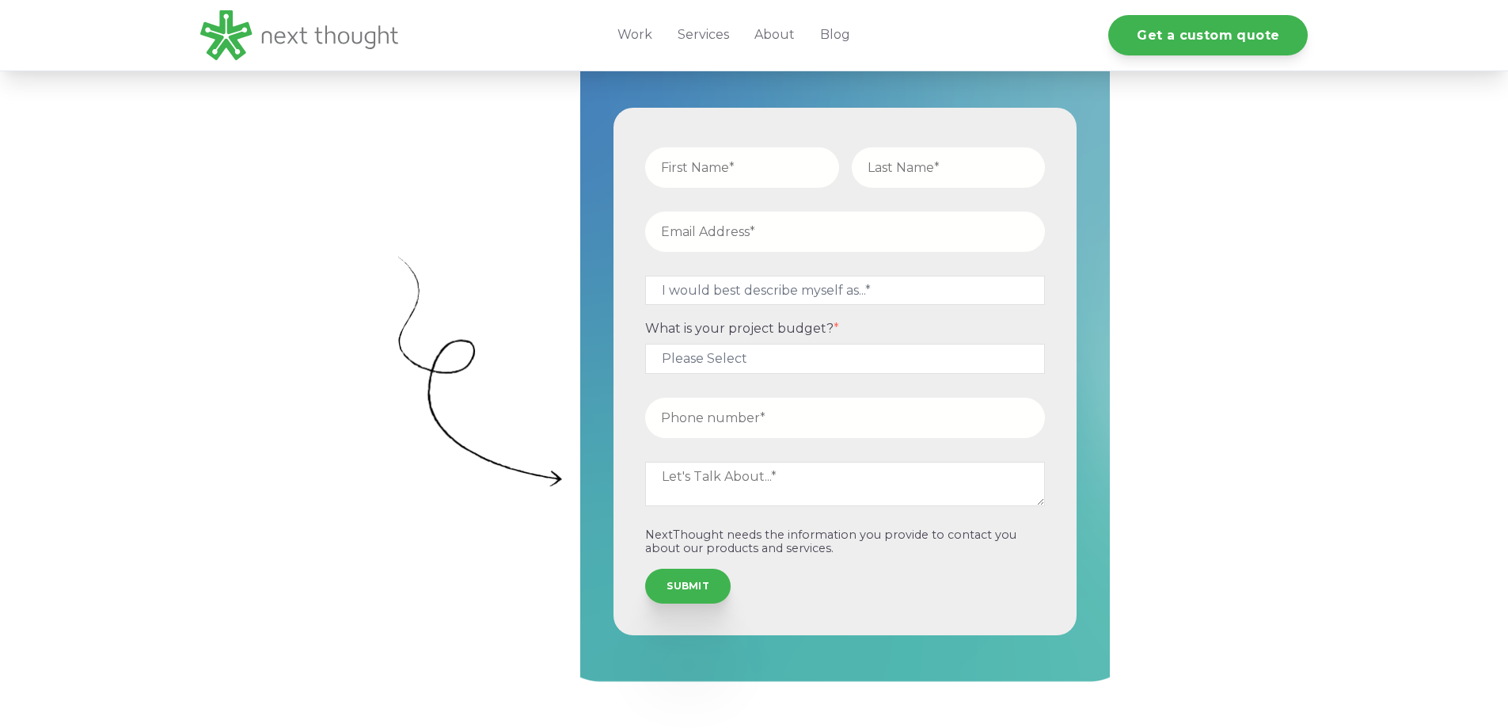
click at [763, 165] on input "text" at bounding box center [742, 167] width 194 height 40
type input "[PERSON_NAME]"
type input "[EMAIL_ADDRESS][DOMAIN_NAME]"
type input "17325395763"
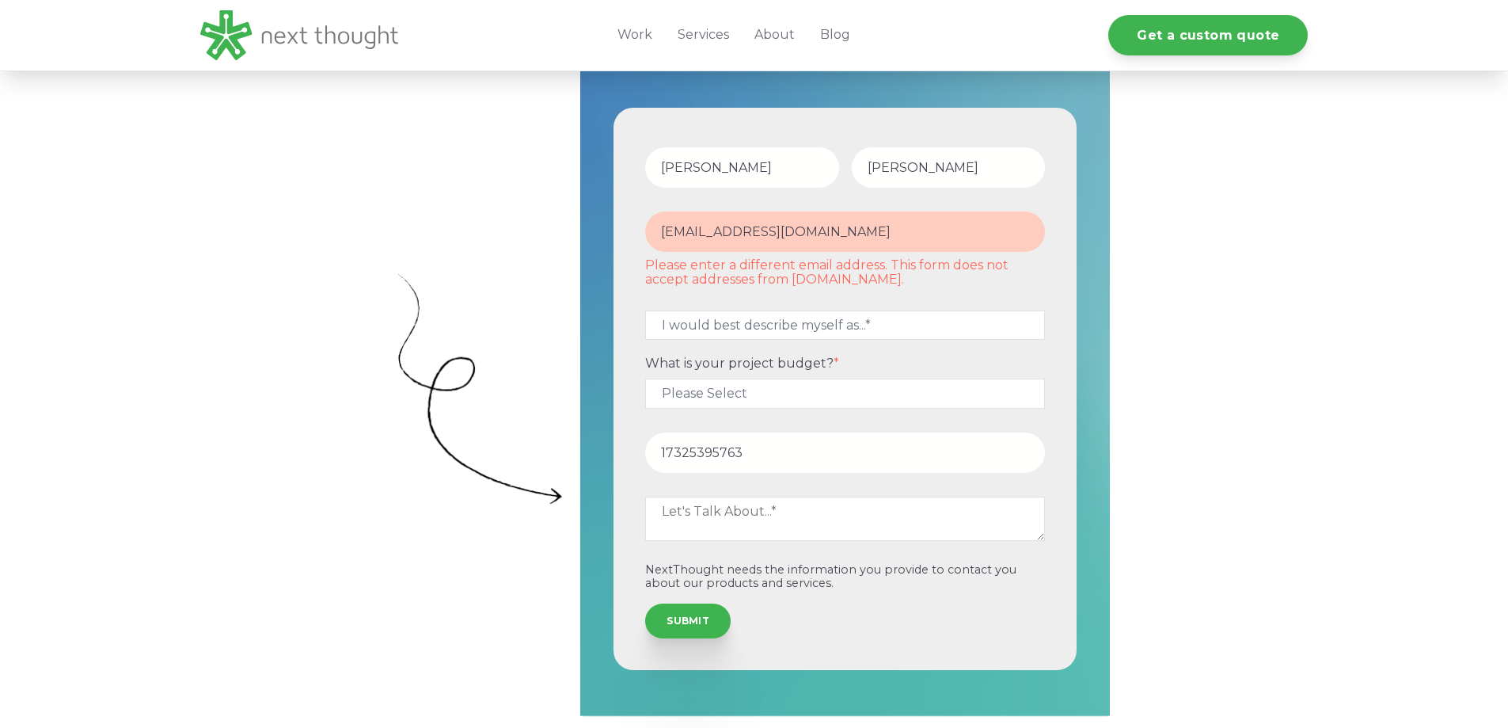
drag, startPoint x: 812, startPoint y: 229, endPoint x: 671, endPoint y: 223, distance: 140.3
click at [671, 223] on input "[EMAIL_ADDRESS][DOMAIN_NAME]" at bounding box center [845, 231] width 400 height 40
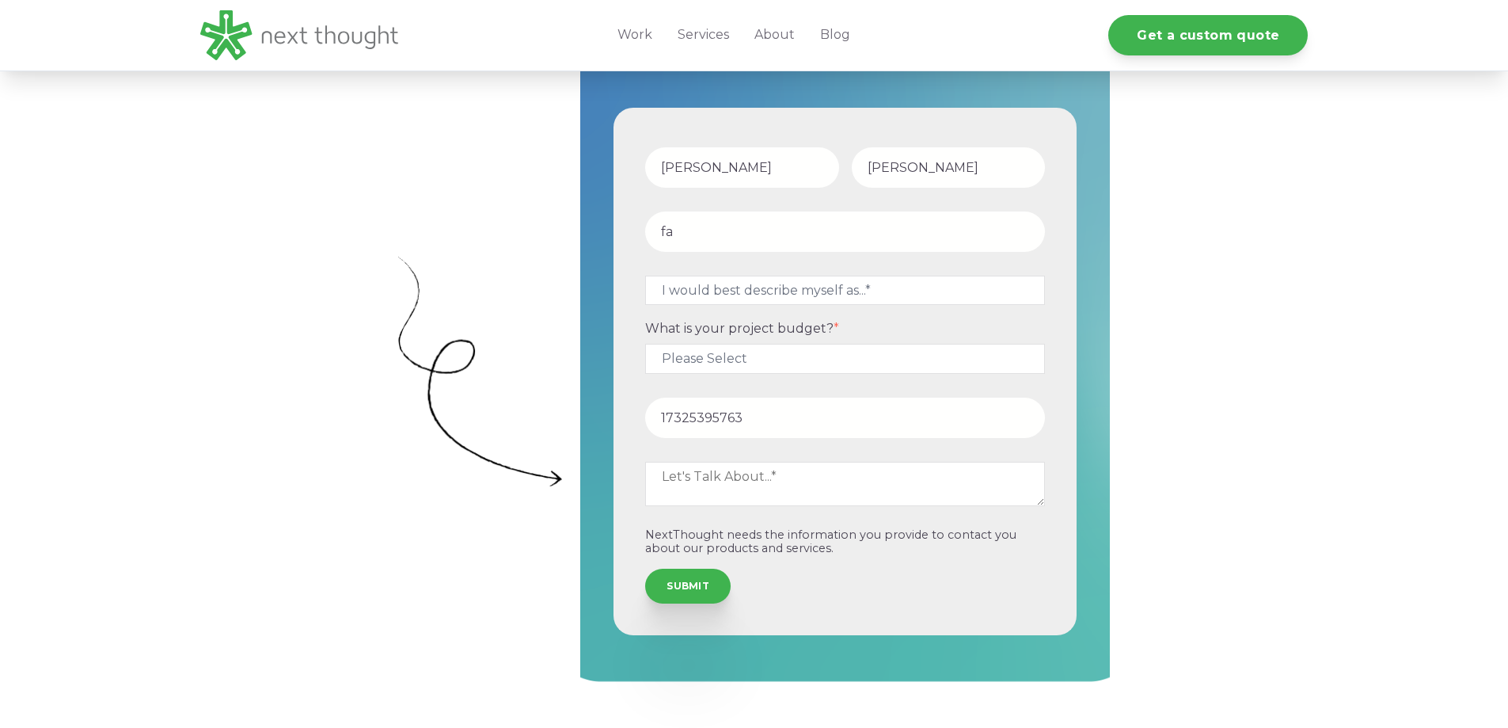
type input "f"
type input "email@smilingvoice.com"
click at [685, 294] on select "I would best describe myself as...* Other I am an executive or owner of a compa…" at bounding box center [845, 290] width 400 height 29
select select "persona_10"
click at [645, 276] on select "I would best describe myself as...* Other I am an executive or owner of a compa…" at bounding box center [845, 290] width 400 height 29
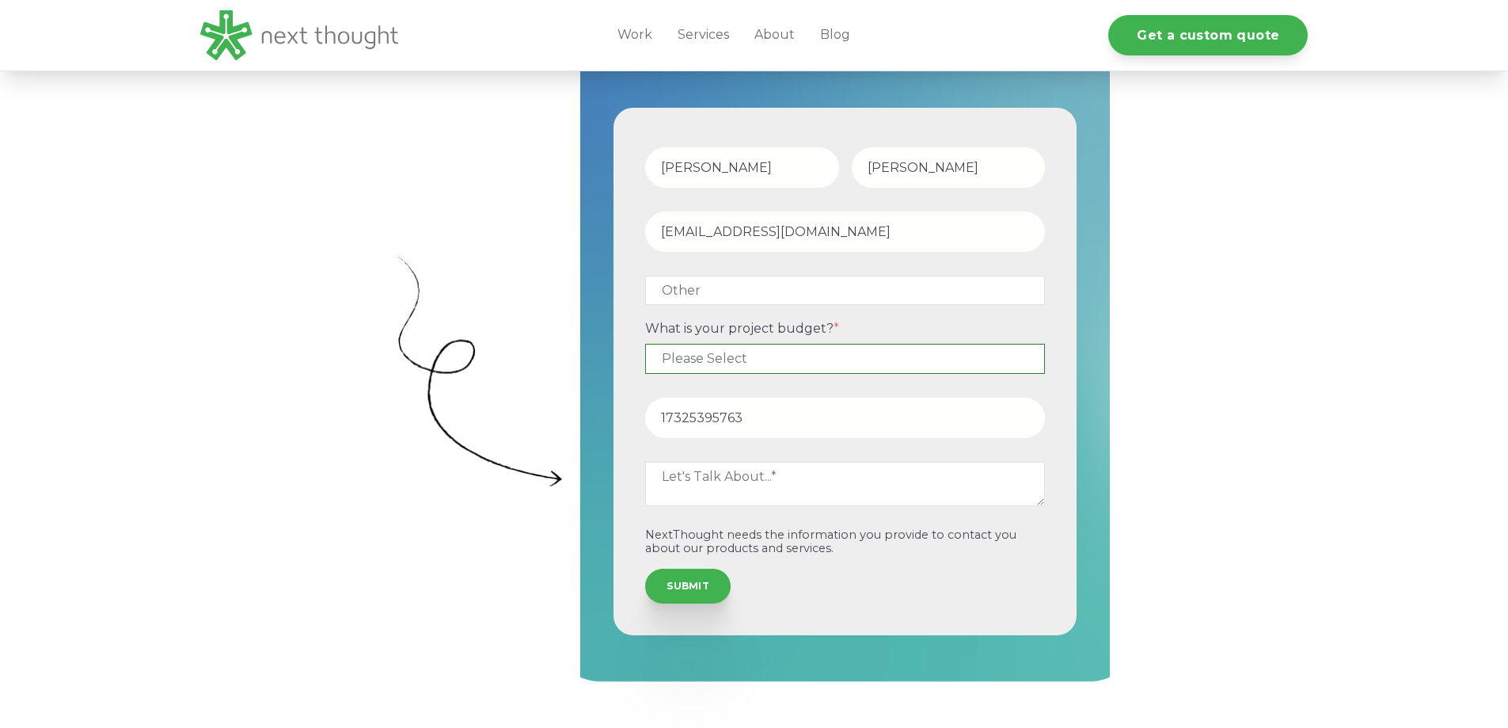
click at [681, 357] on select "Please Select $5,000 - $15,000 $15,000 - $25,000 $25,000 - $50,000 $50,000+" at bounding box center [845, 358] width 400 height 29
select select "$50,000+"
click at [645, 344] on select "Please Select $5,000 - $15,000 $15,000 - $25,000 $25,000 - $50,000 $50,000+" at bounding box center [845, 358] width 400 height 29
click at [719, 490] on textarea at bounding box center [845, 484] width 400 height 44
click at [698, 476] on textarea at bounding box center [845, 484] width 400 height 44
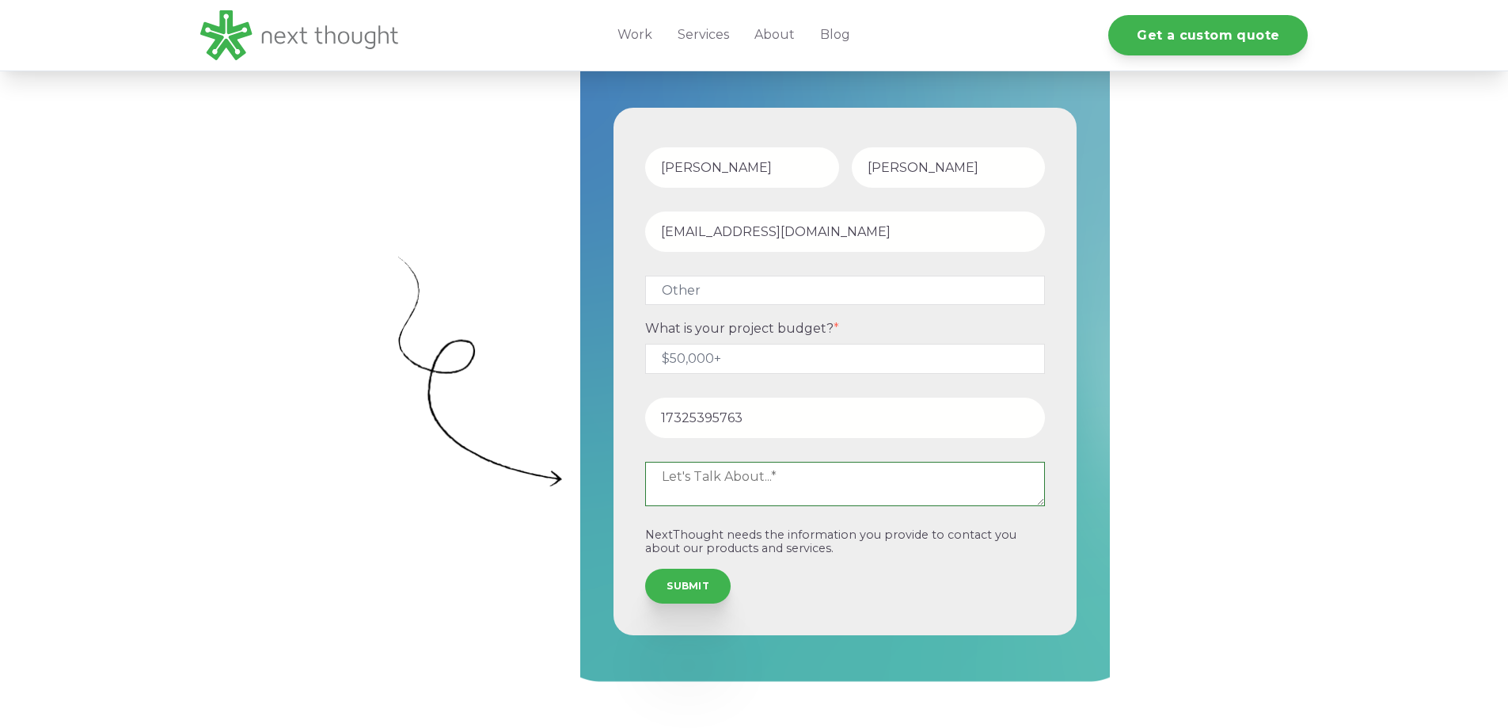
paste textarea "Hi there, I'm Barbara Farragher, a voiceover artist specializing in e-learning …"
click at [934, 490] on textarea "Hi there, I'm Barbara Farragher, a voiceover artist specializing in e-learning …" at bounding box center [845, 484] width 400 height 44
click at [665, 472] on textarea "Hi there, I'm Barbara Farragher, a voiceover artist specializing in e-learning …" at bounding box center [845, 484] width 400 height 44
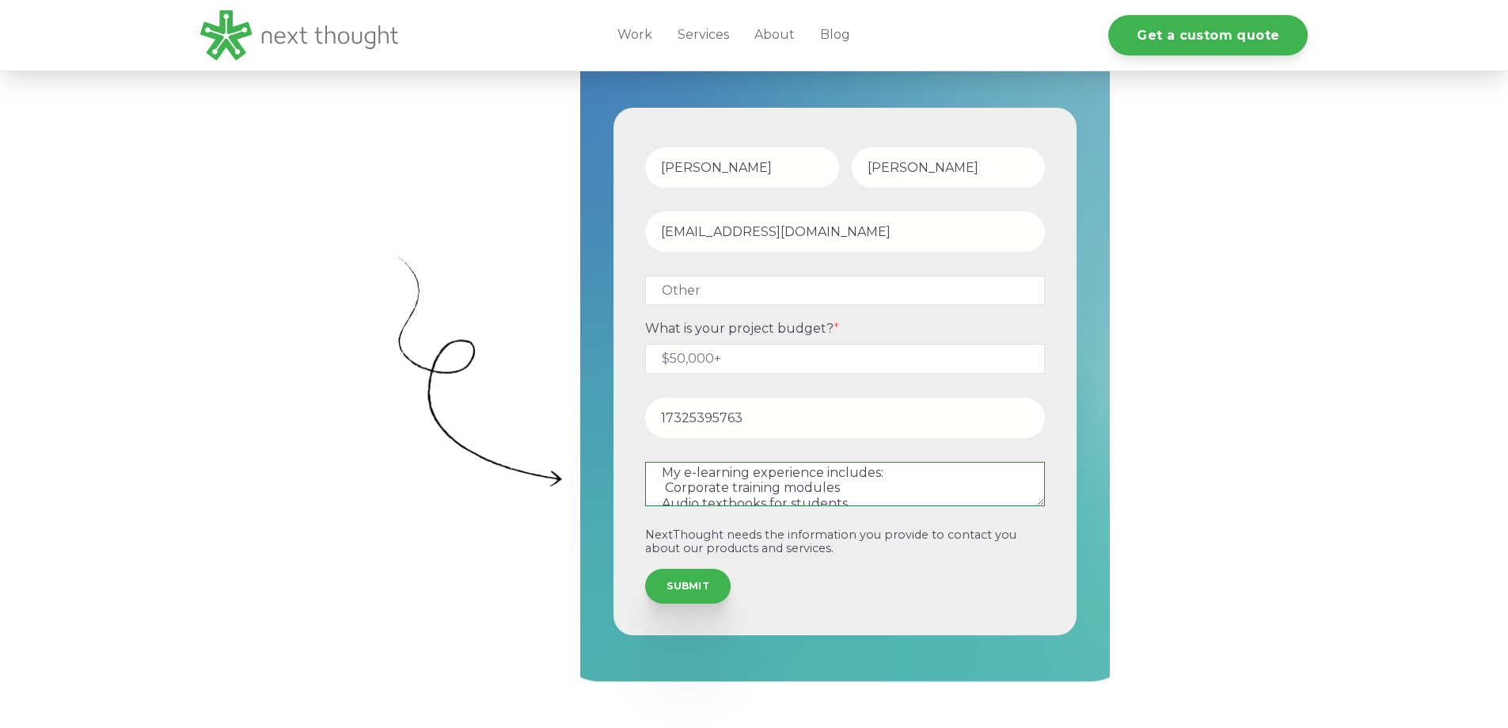
click at [888, 475] on textarea "Hi there, I'm Barbara Farragher, a voiceover artist specializing in e-learning …" at bounding box center [845, 484] width 400 height 44
click at [664, 487] on textarea "Hi there, I'm Barbara Farragher, a voiceover artist specializing in e-learning …" at bounding box center [845, 484] width 400 height 44
click at [993, 481] on textarea "Hi there, I'm Barbara Farragher, a voiceover artist specializing in e-learning …" at bounding box center [845, 484] width 400 height 44
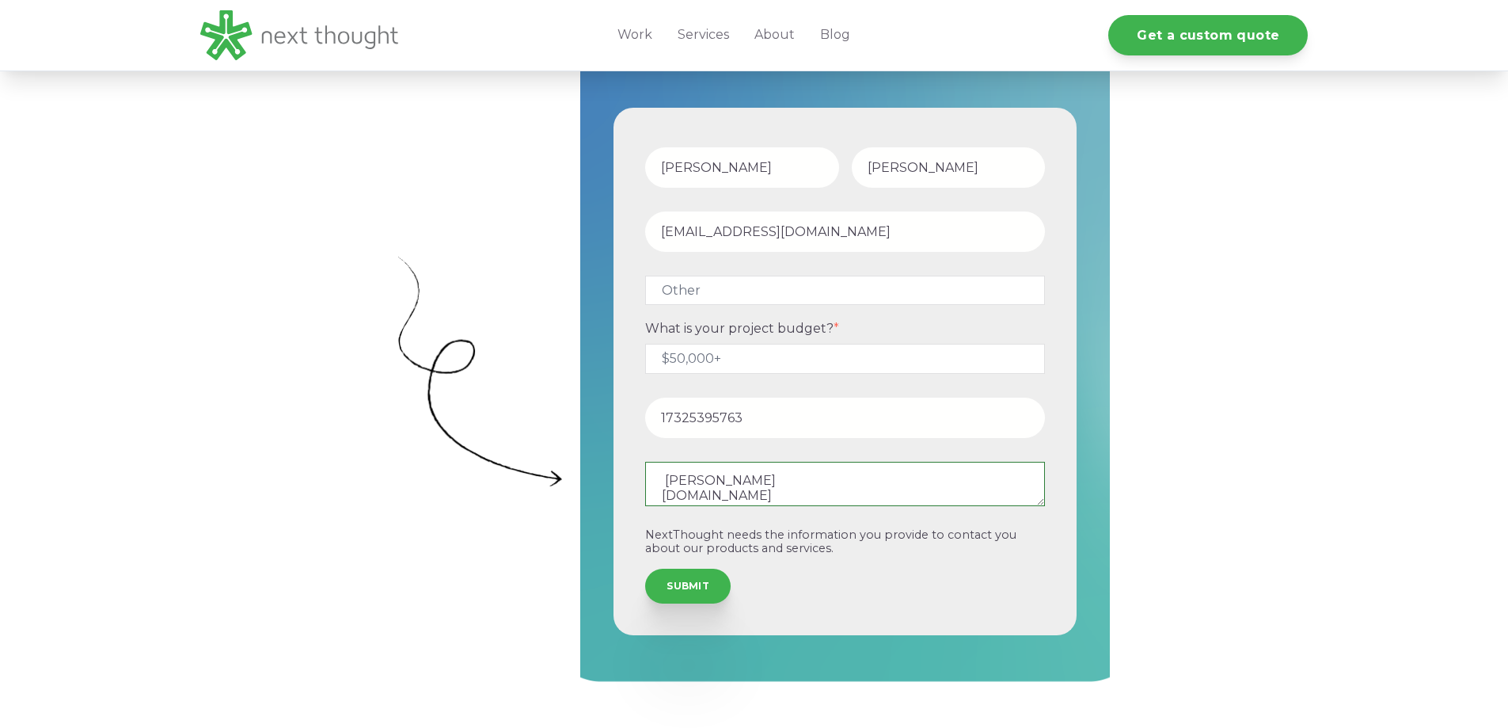
scroll to position [299, 0]
type textarea "Hi there, I'm Barbara Farragher, a voiceover artist specializing in e-learning …"
click at [671, 584] on input "SUBMIT" at bounding box center [688, 584] width 86 height 35
